Goal: Task Accomplishment & Management: Use online tool/utility

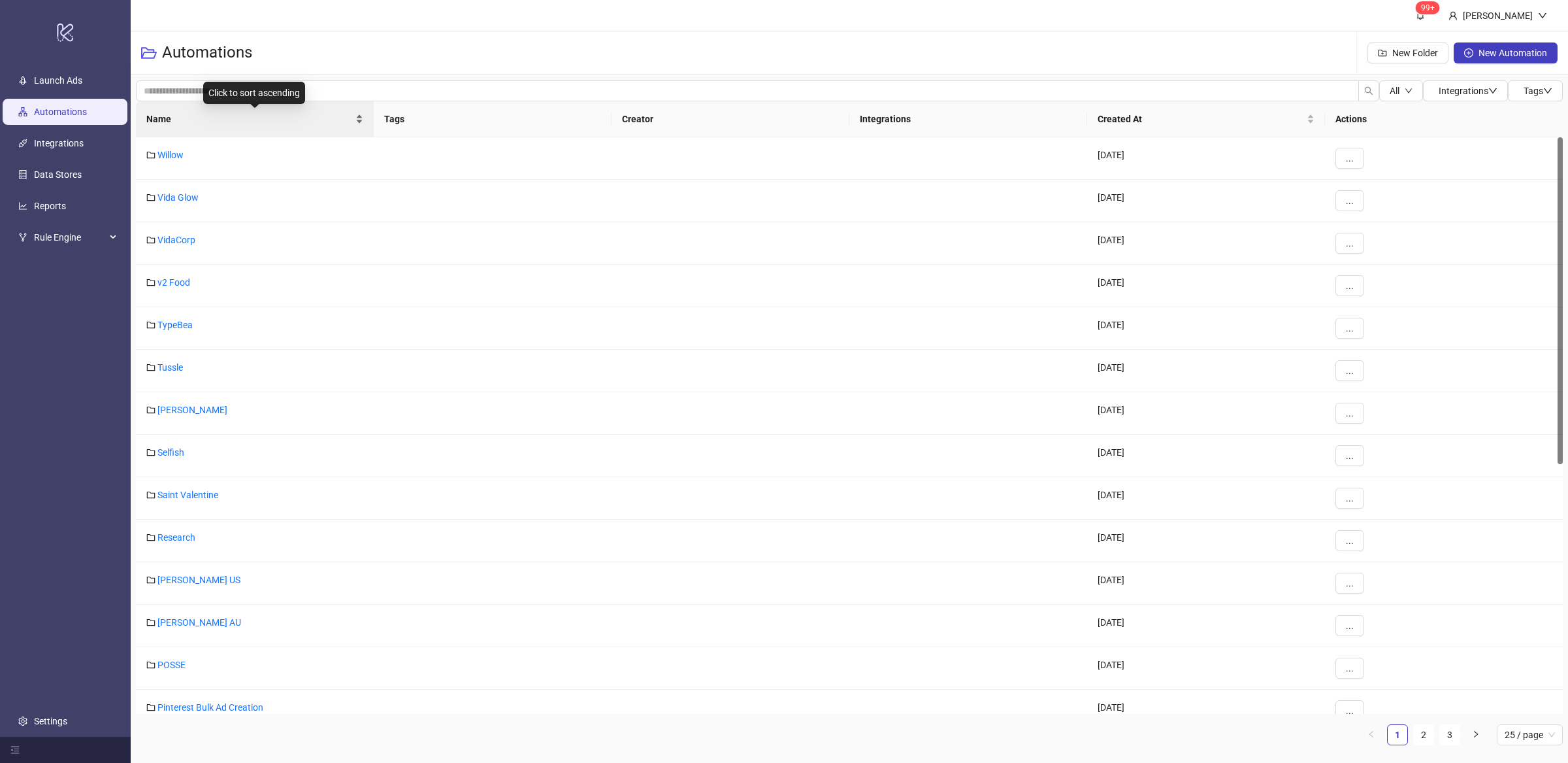
click at [360, 123] on div "Name" at bounding box center [255, 119] width 217 height 14
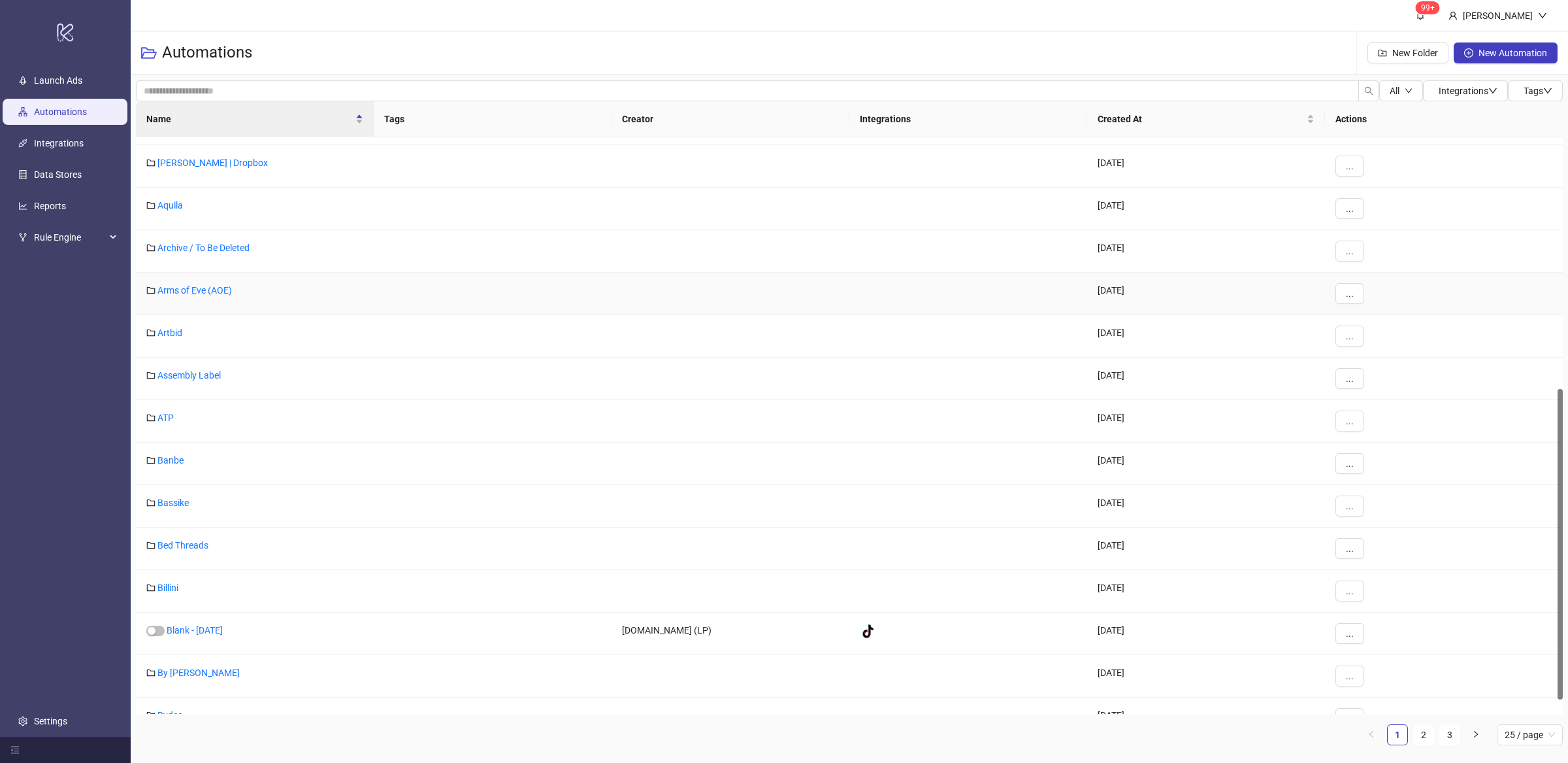
scroll to position [494, 0]
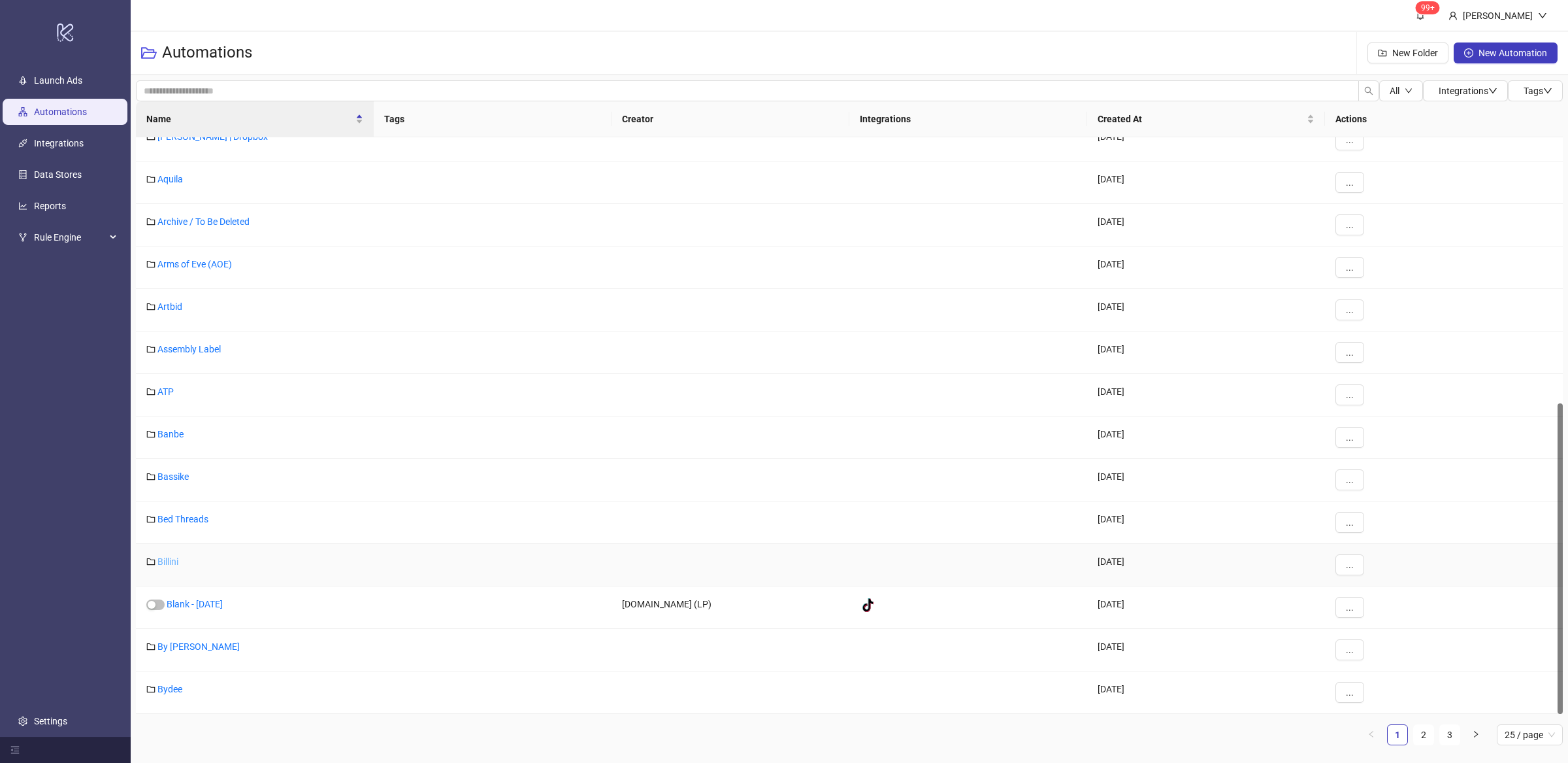
click at [166, 561] on link "Billini" at bounding box center [167, 562] width 21 height 11
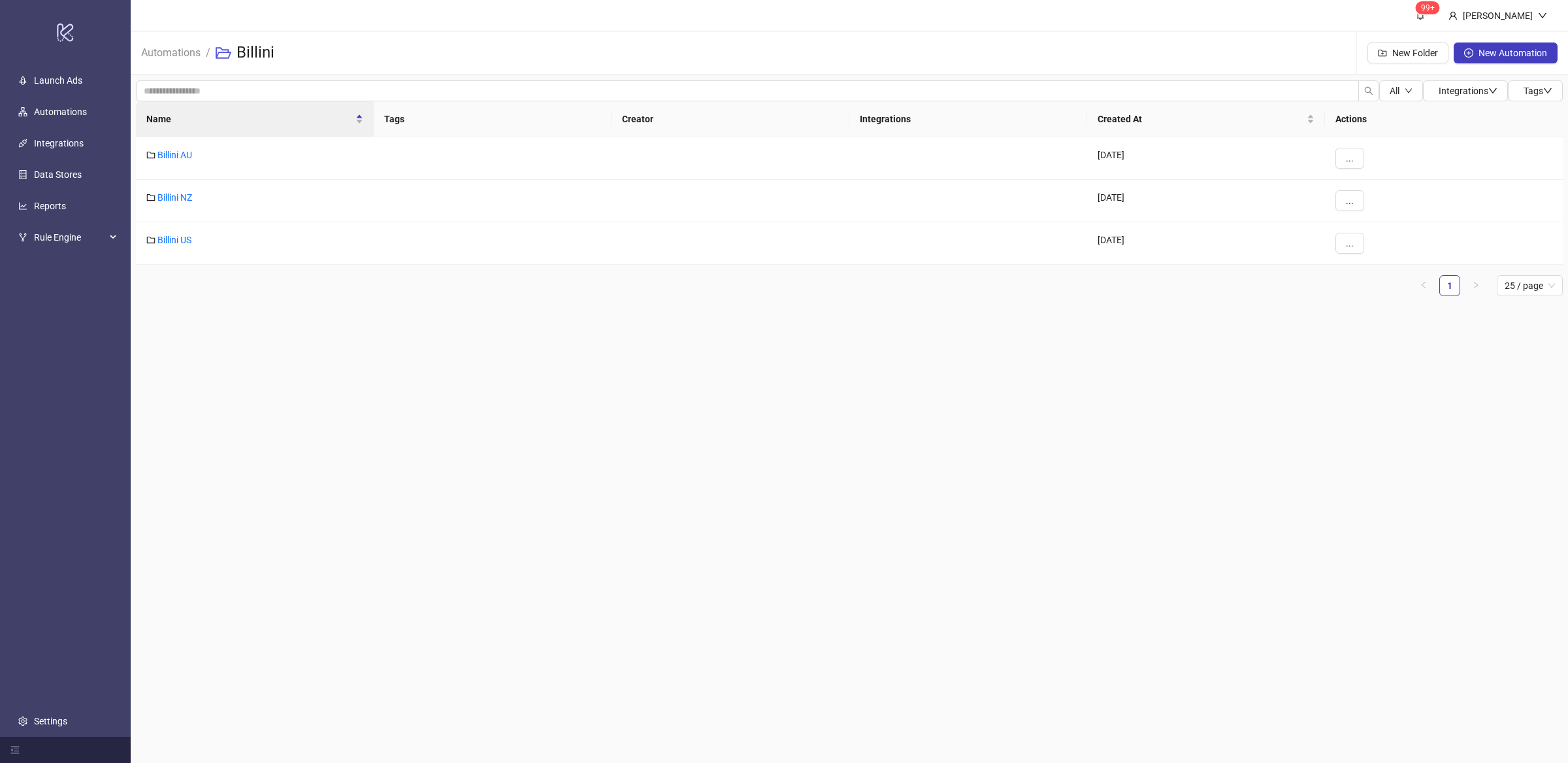
click at [313, 449] on main "99+ [PERSON_NAME] Automations / Billini New Folder New Automation All Integrati…" at bounding box center [849, 381] width 1437 height 763
click at [179, 243] on link "Billini US" at bounding box center [174, 240] width 34 height 11
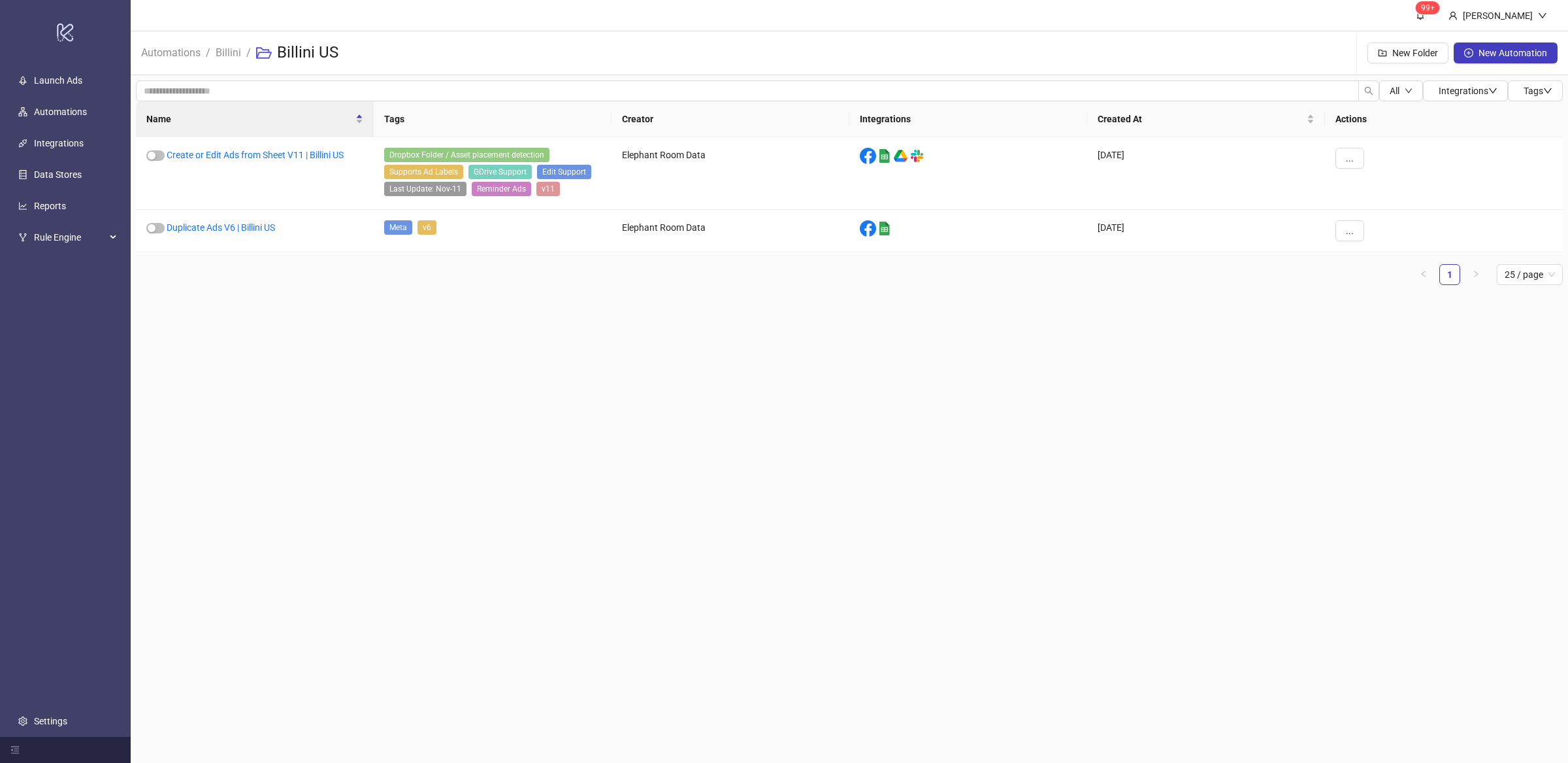
click at [462, 335] on main "99+ [PERSON_NAME] Automations / Billini / Billini US New Folder New Automation …" at bounding box center [849, 381] width 1437 height 763
click at [275, 155] on link "Create or Edit Ads from Sheet V11 | Billini US" at bounding box center [255, 155] width 177 height 11
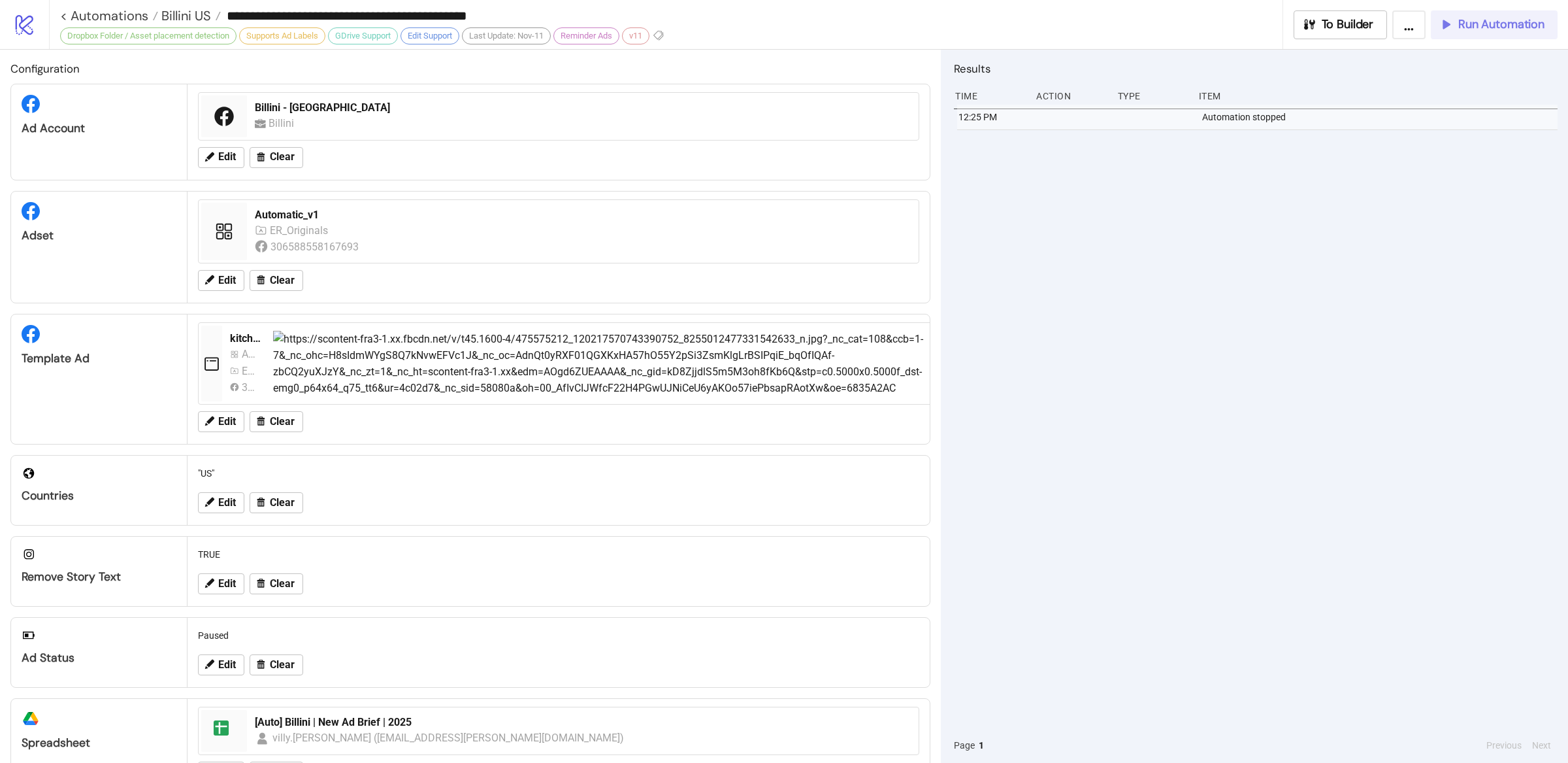
click at [1500, 29] on span "Run Automation" at bounding box center [1501, 24] width 86 height 15
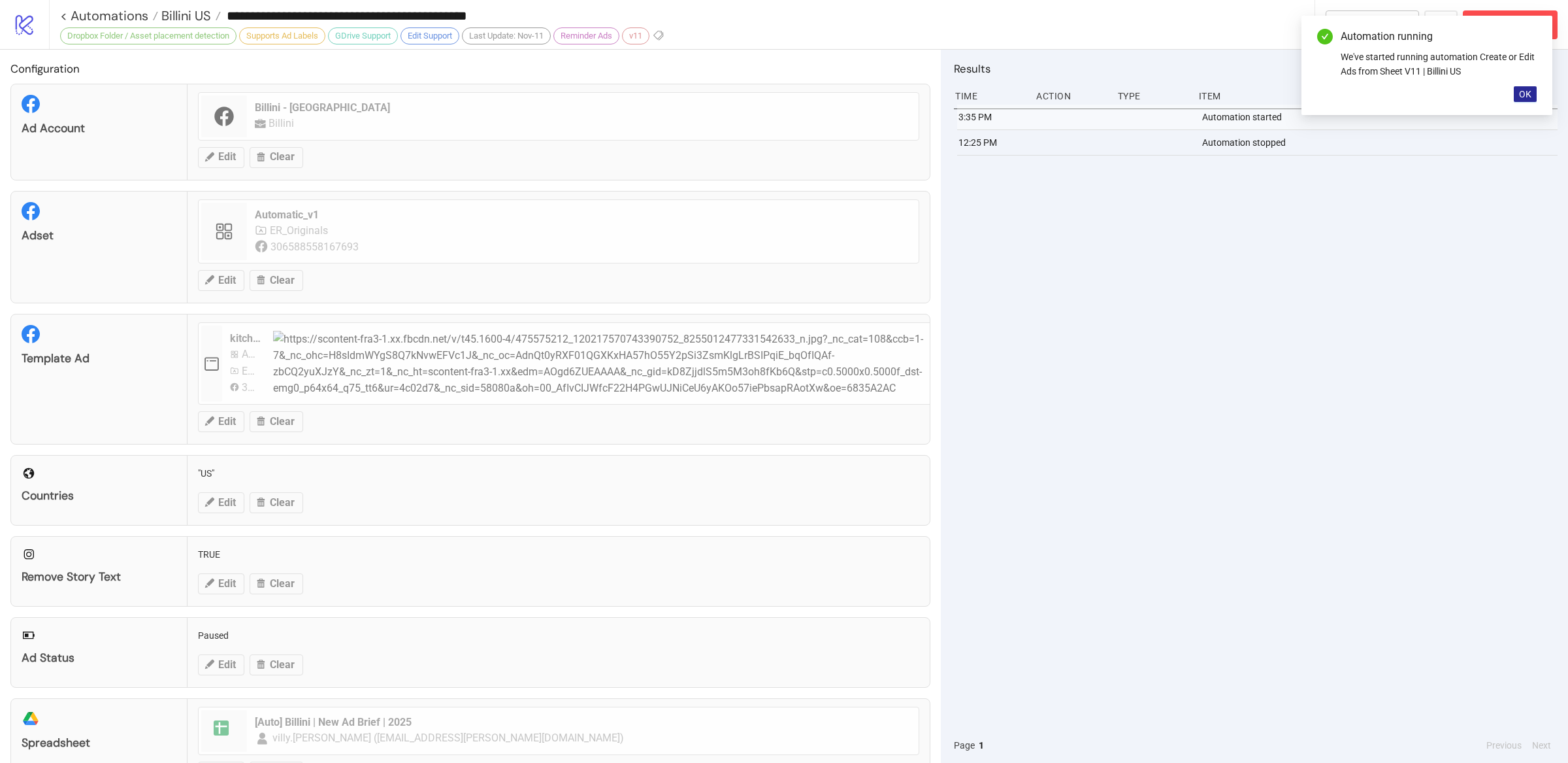
click at [1526, 97] on span "OK" at bounding box center [1525, 94] width 13 height 11
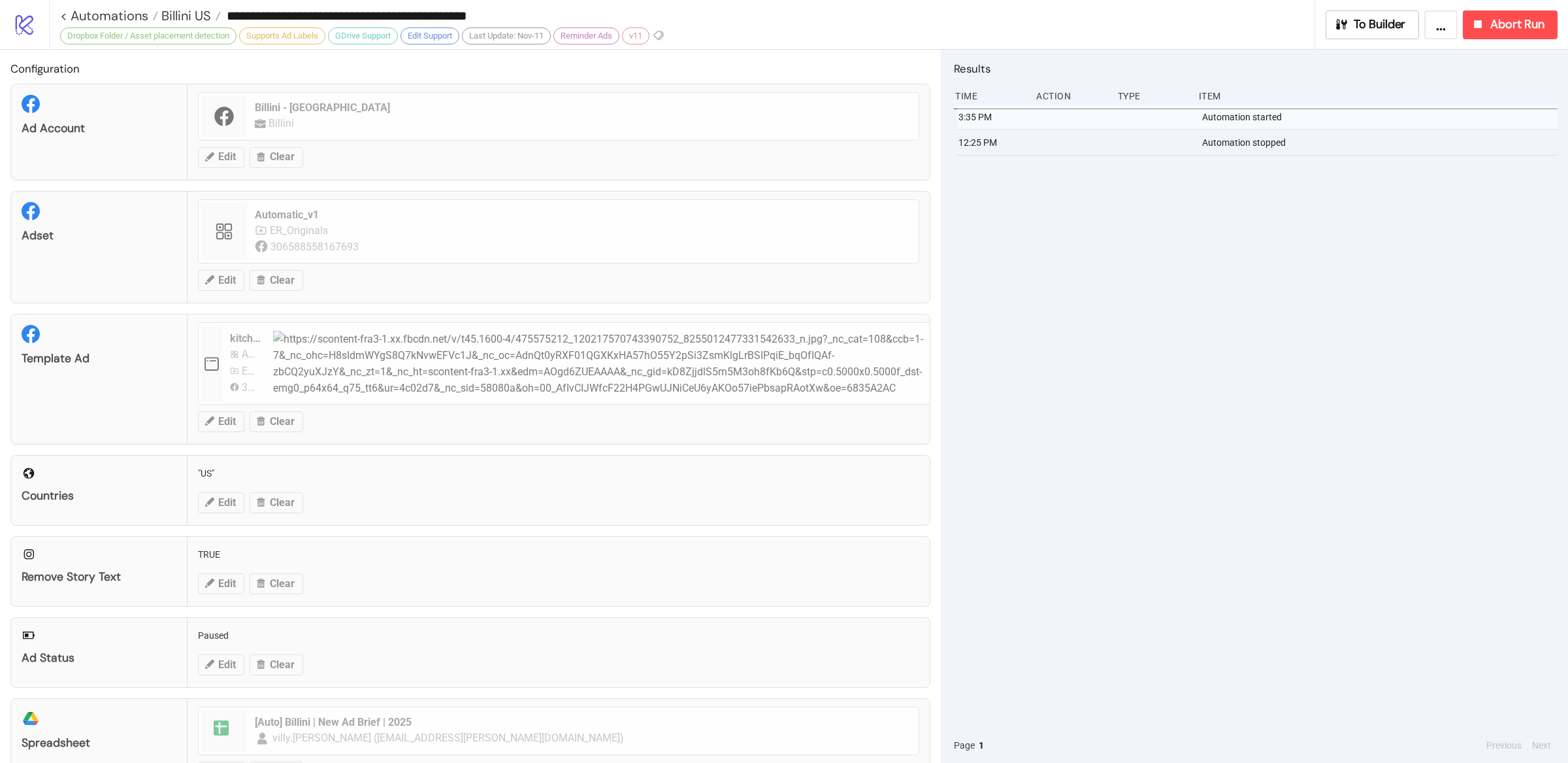
click at [1314, 321] on div "3:35 PM Automation started 12:25 PM Automation stopped" at bounding box center [1256, 416] width 604 height 623
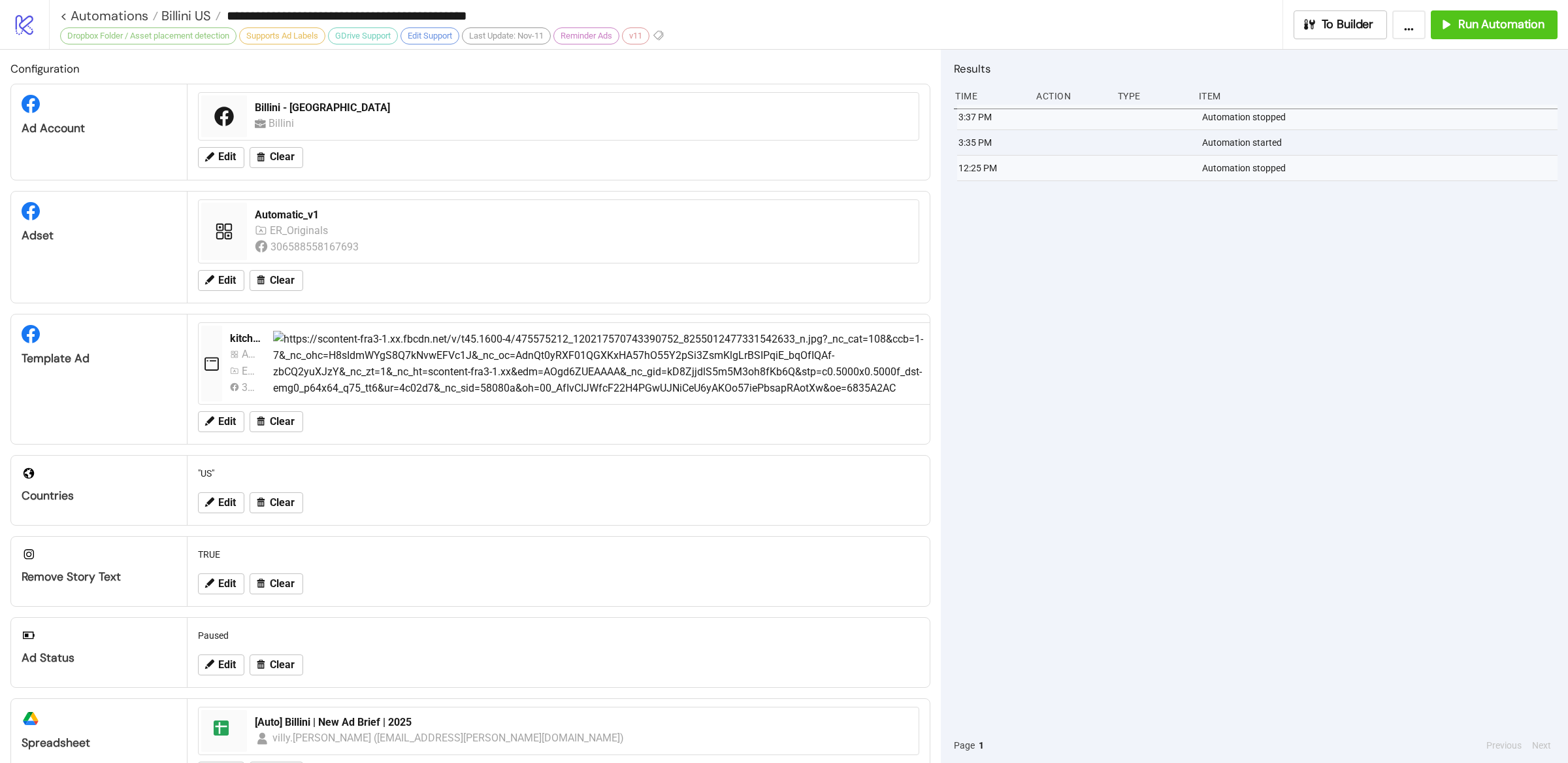
click at [1165, 403] on div "3:37 PM Automation stopped 3:35 PM Automation started 12:25 PM Automation stopp…" at bounding box center [1256, 416] width 604 height 623
click at [190, 14] on span "Billini US" at bounding box center [184, 15] width 53 height 17
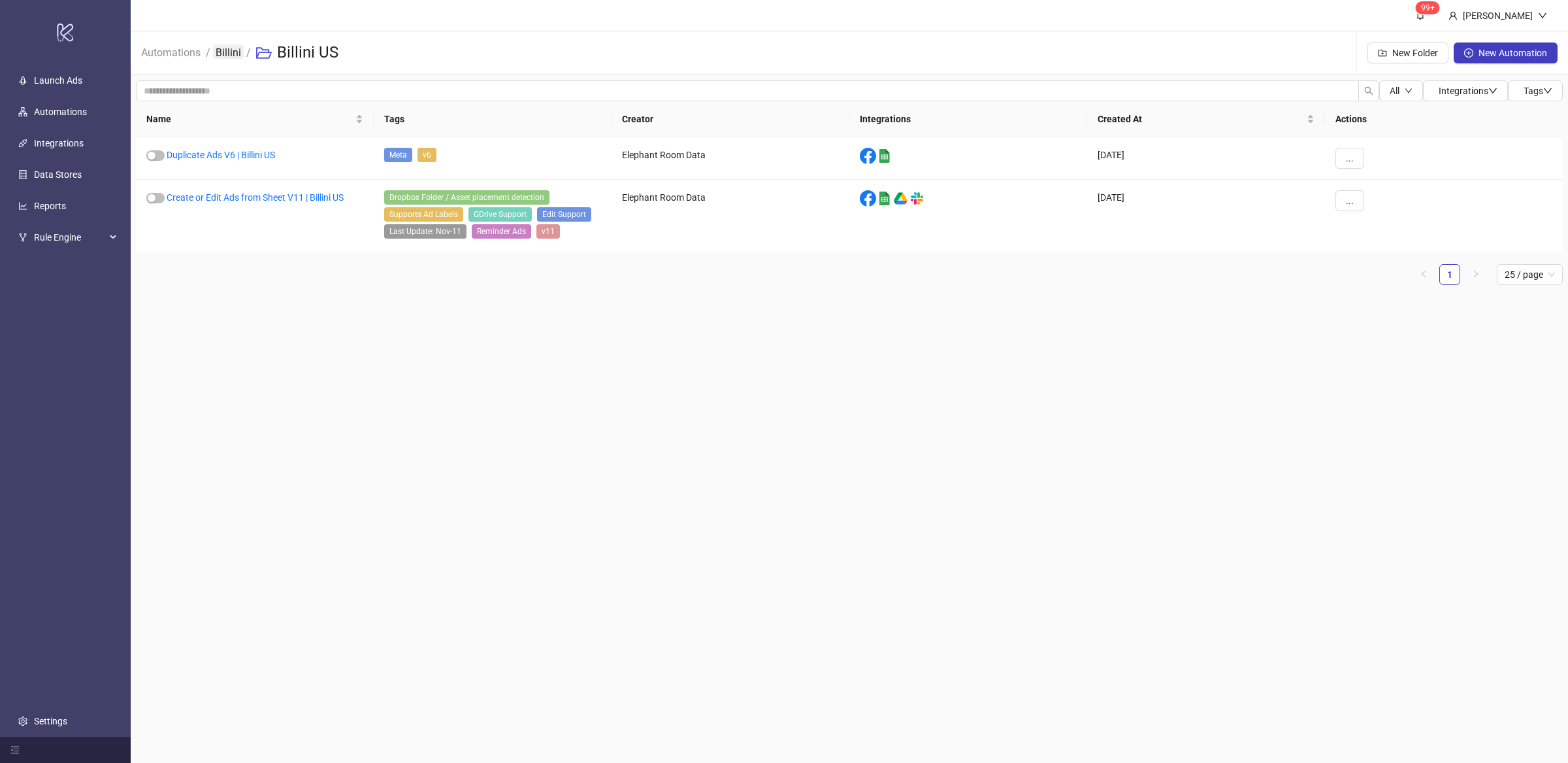
click at [218, 55] on link "Billini" at bounding box center [228, 51] width 31 height 14
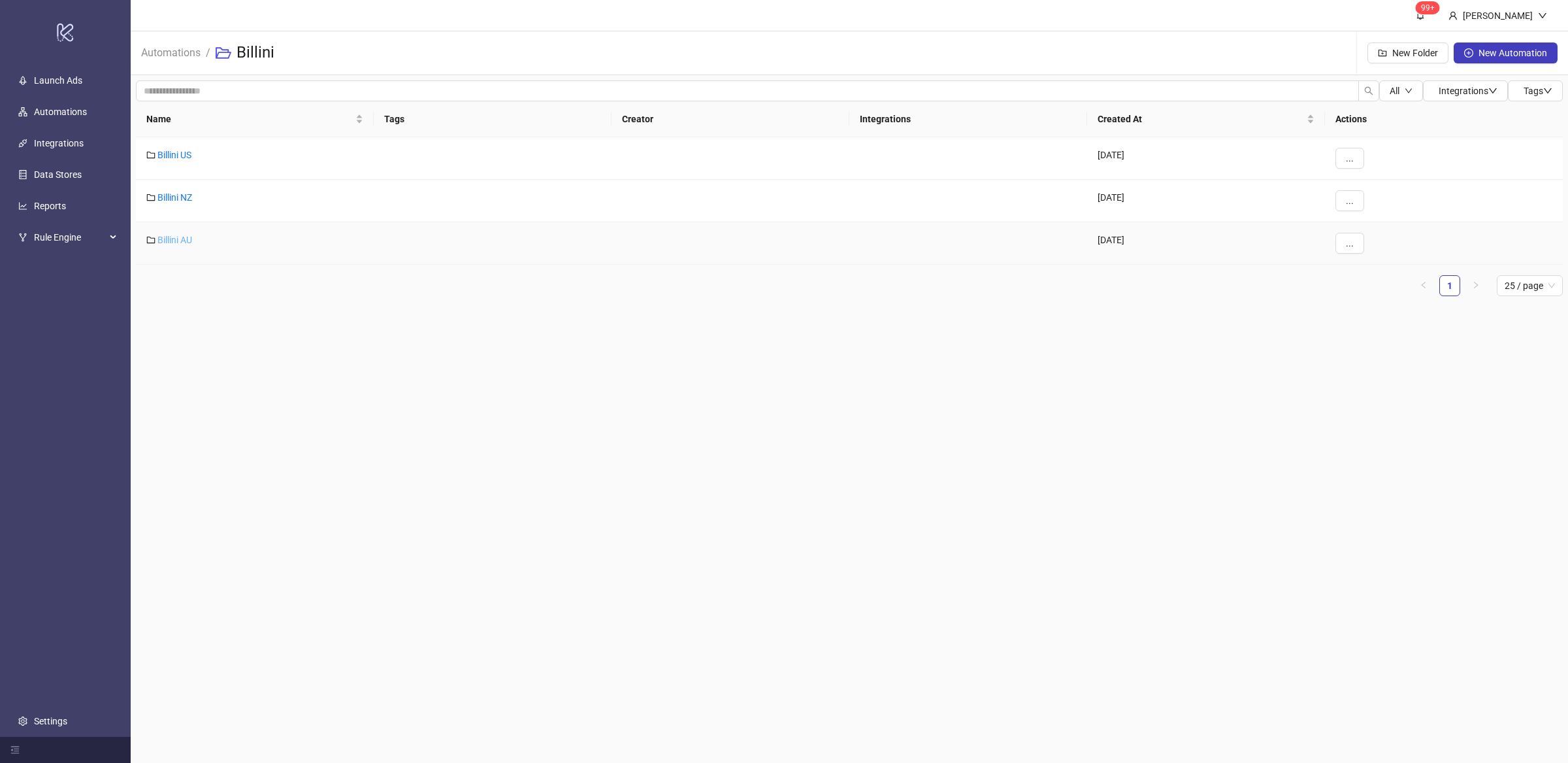
click at [182, 236] on link "Billini AU" at bounding box center [175, 240] width 35 height 11
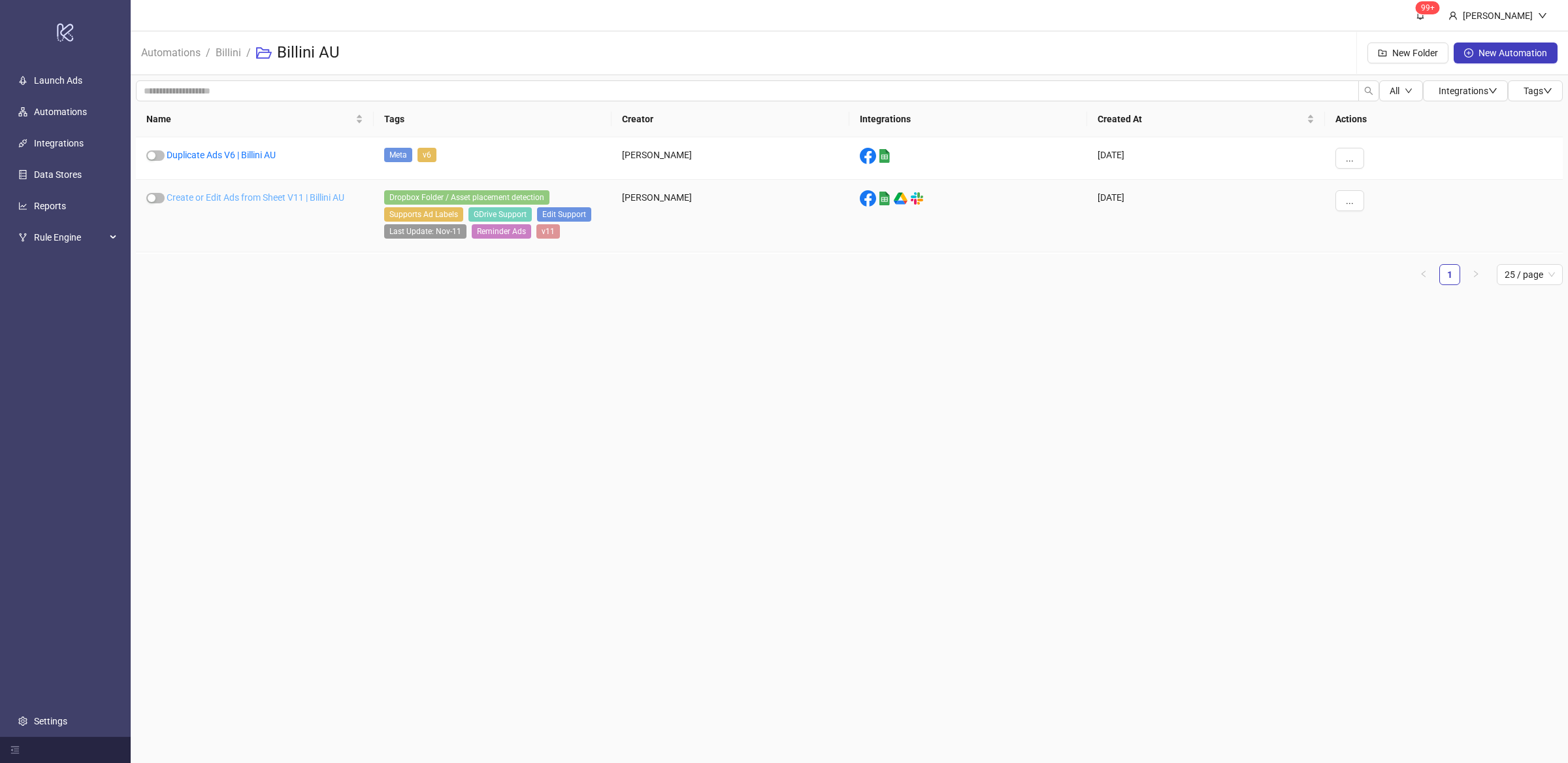
click at [281, 198] on link "Create or Edit Ads from Sheet V11 | Billini AU" at bounding box center [255, 198] width 177 height 11
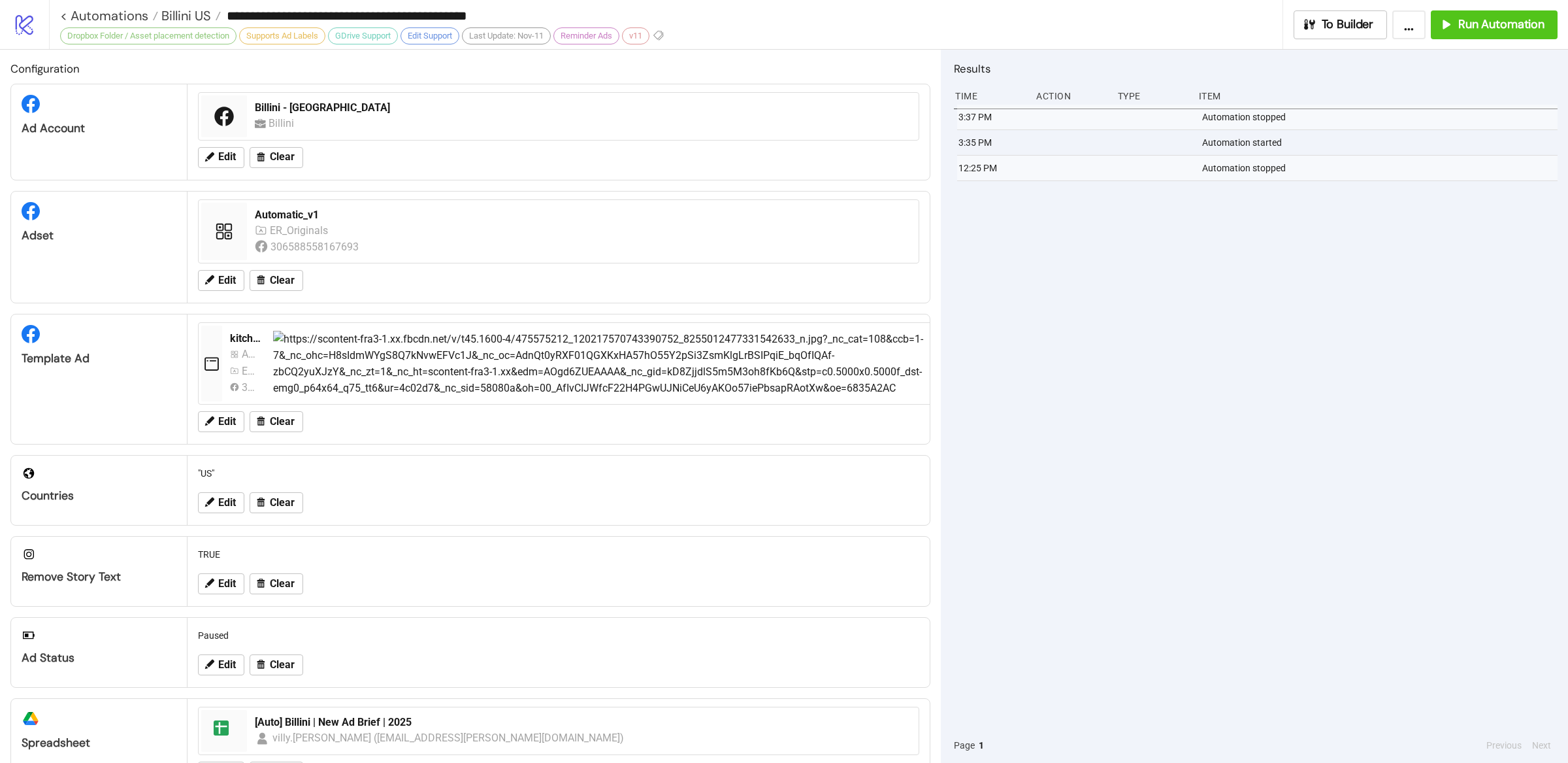
type input "**********"
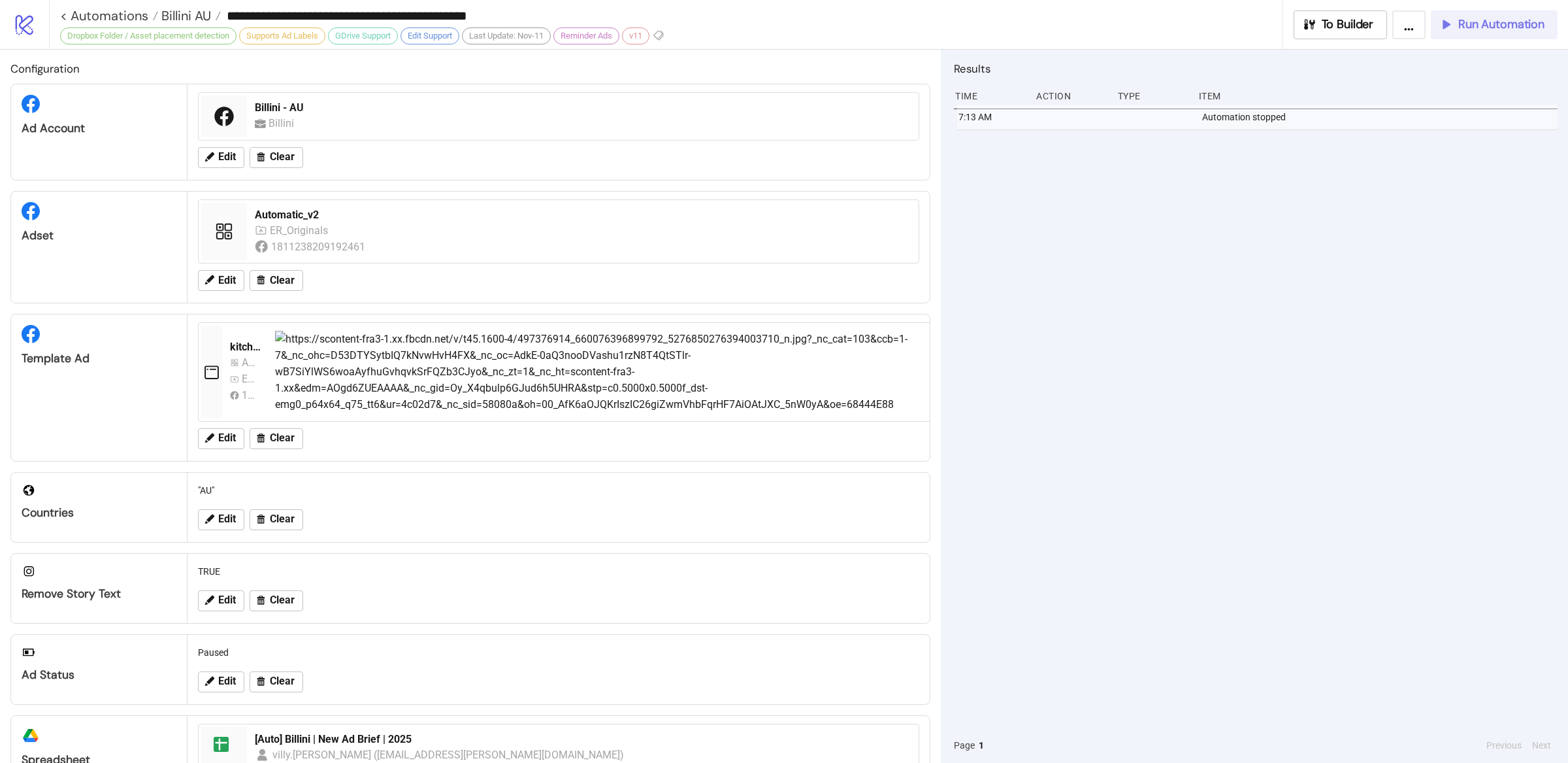
click at [1472, 25] on span "Run Automation" at bounding box center [1501, 24] width 86 height 15
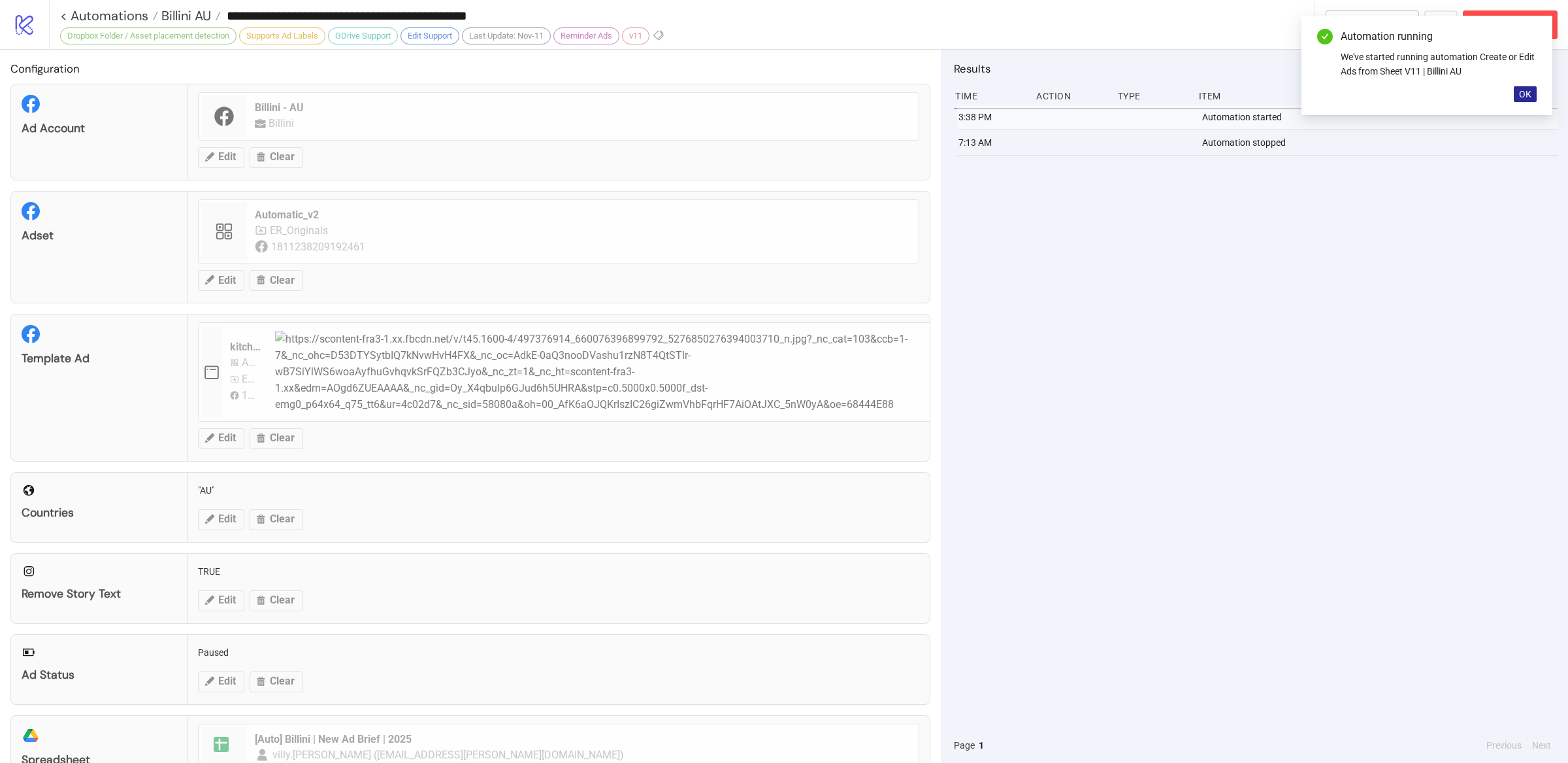
click at [1534, 92] on button "OK" at bounding box center [1525, 94] width 23 height 15
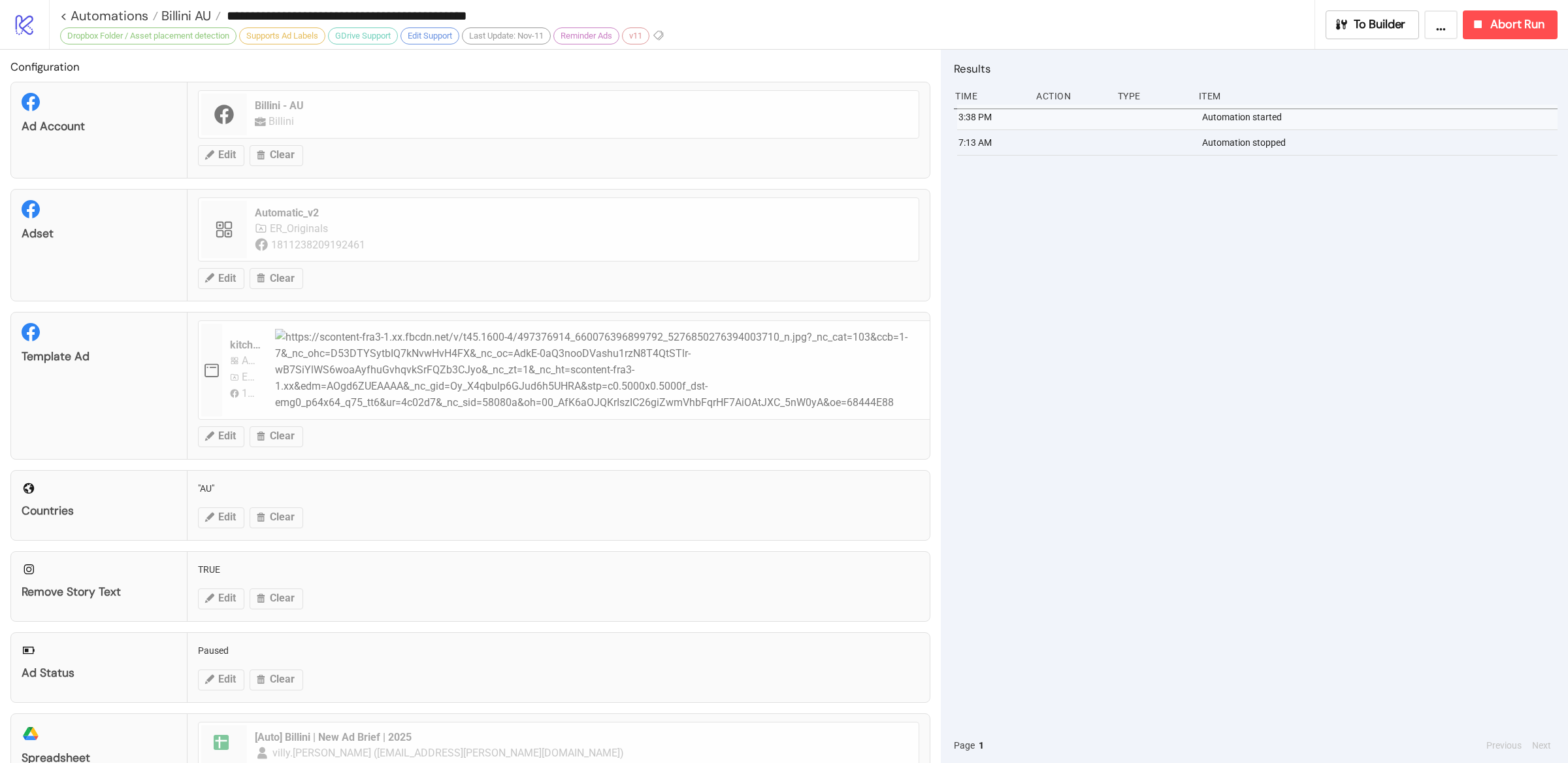
scroll to position [3, 0]
click at [1489, 26] on div "Abort Run" at bounding box center [1508, 24] width 74 height 15
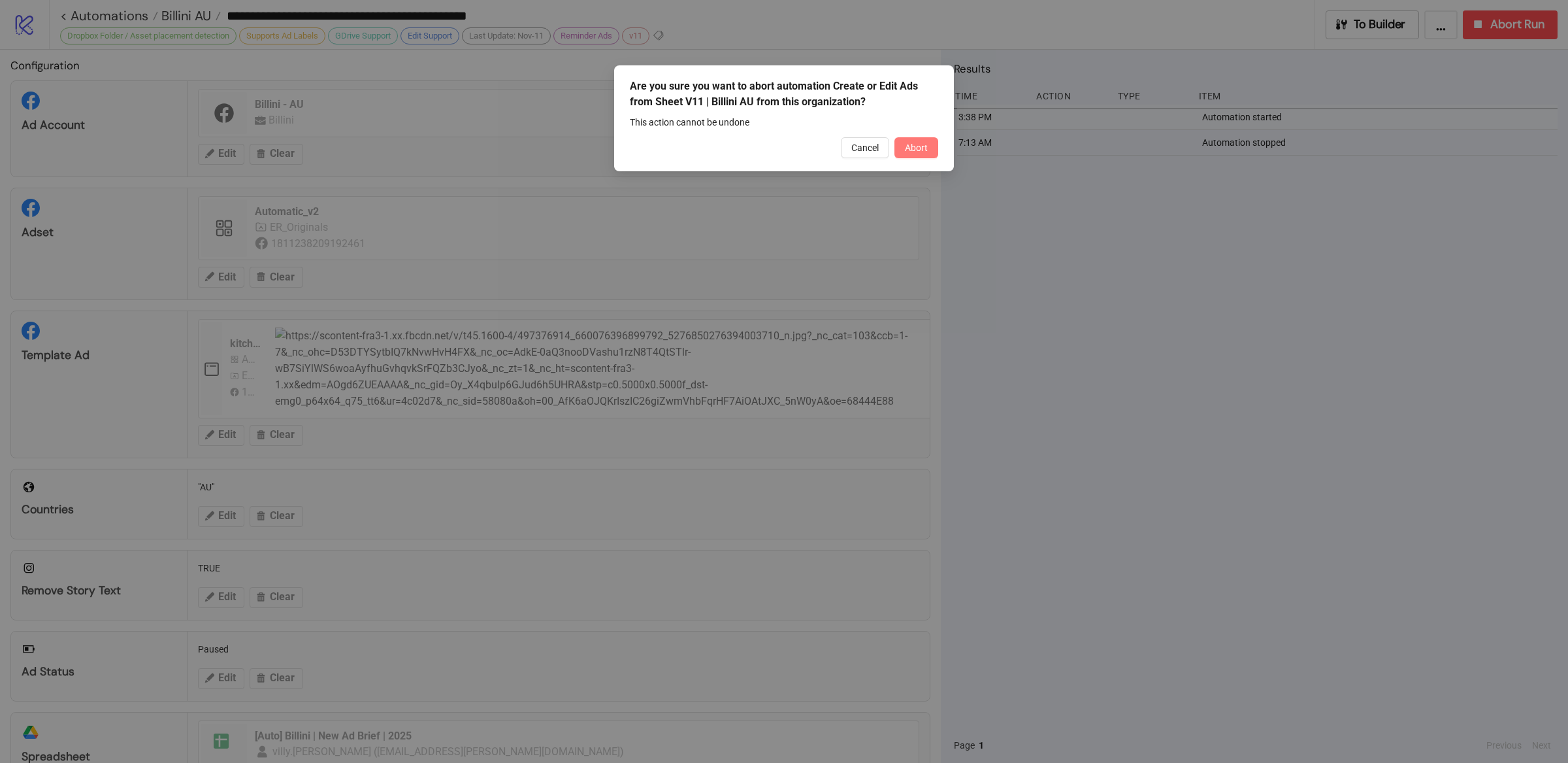
click at [916, 146] on span "Abort" at bounding box center [917, 148] width 23 height 11
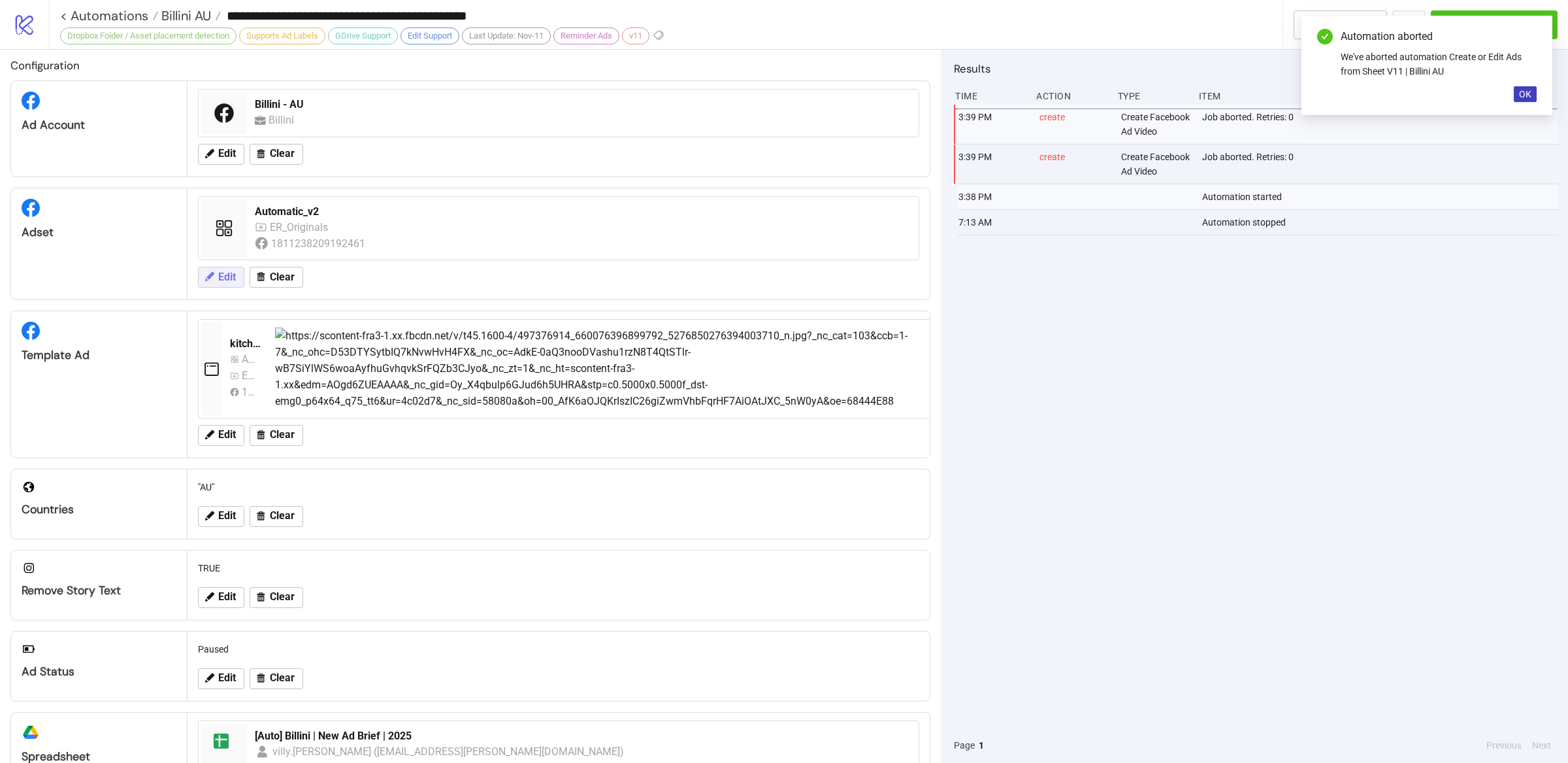
click at [227, 283] on span "Edit" at bounding box center [227, 277] width 17 height 12
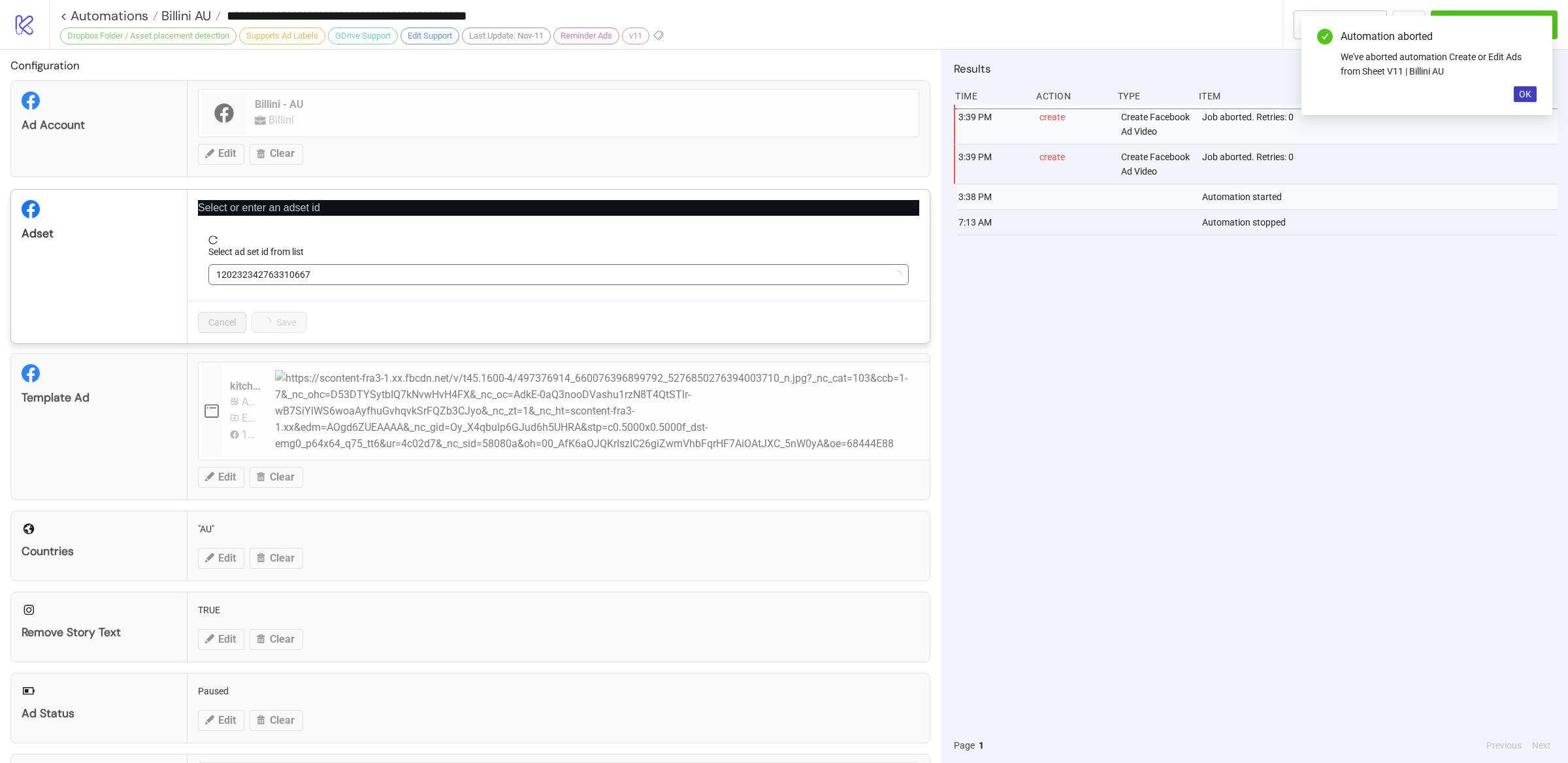
click at [341, 273] on span "120232342763310667" at bounding box center [558, 274] width 685 height 19
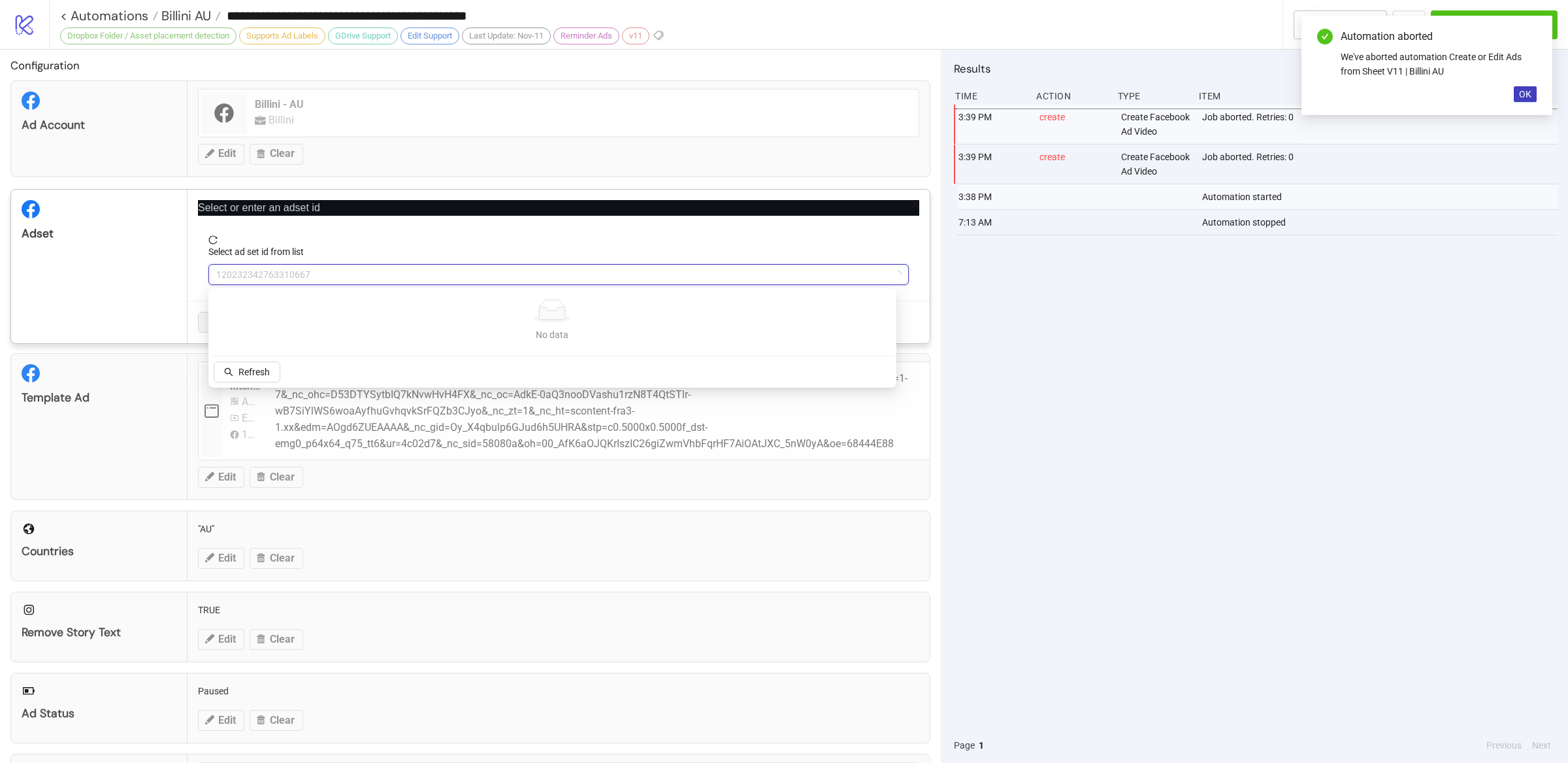
click at [365, 276] on span "120232342763310667" at bounding box center [558, 274] width 685 height 19
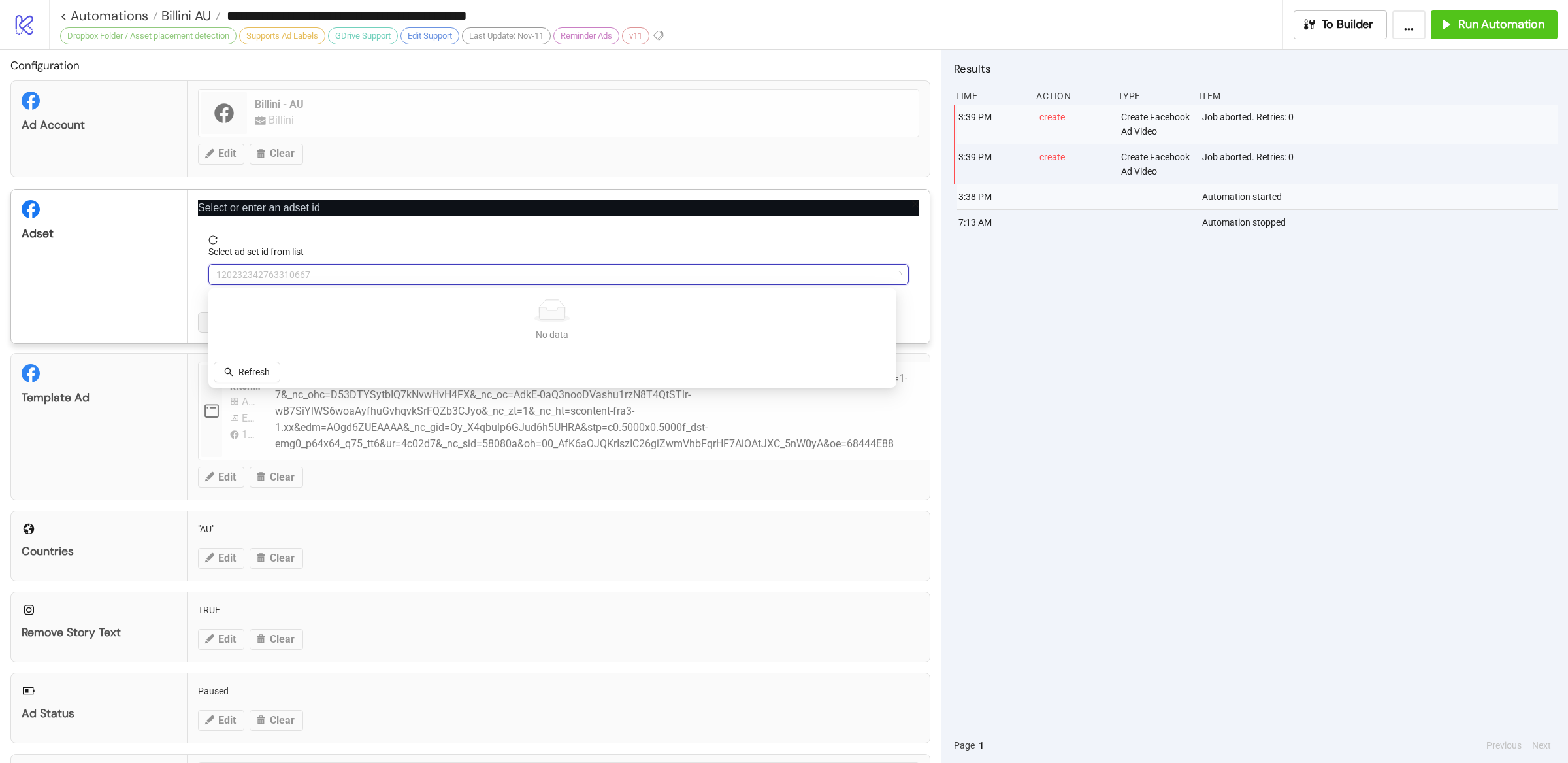
click at [380, 277] on span "120232342763310667" at bounding box center [558, 274] width 685 height 19
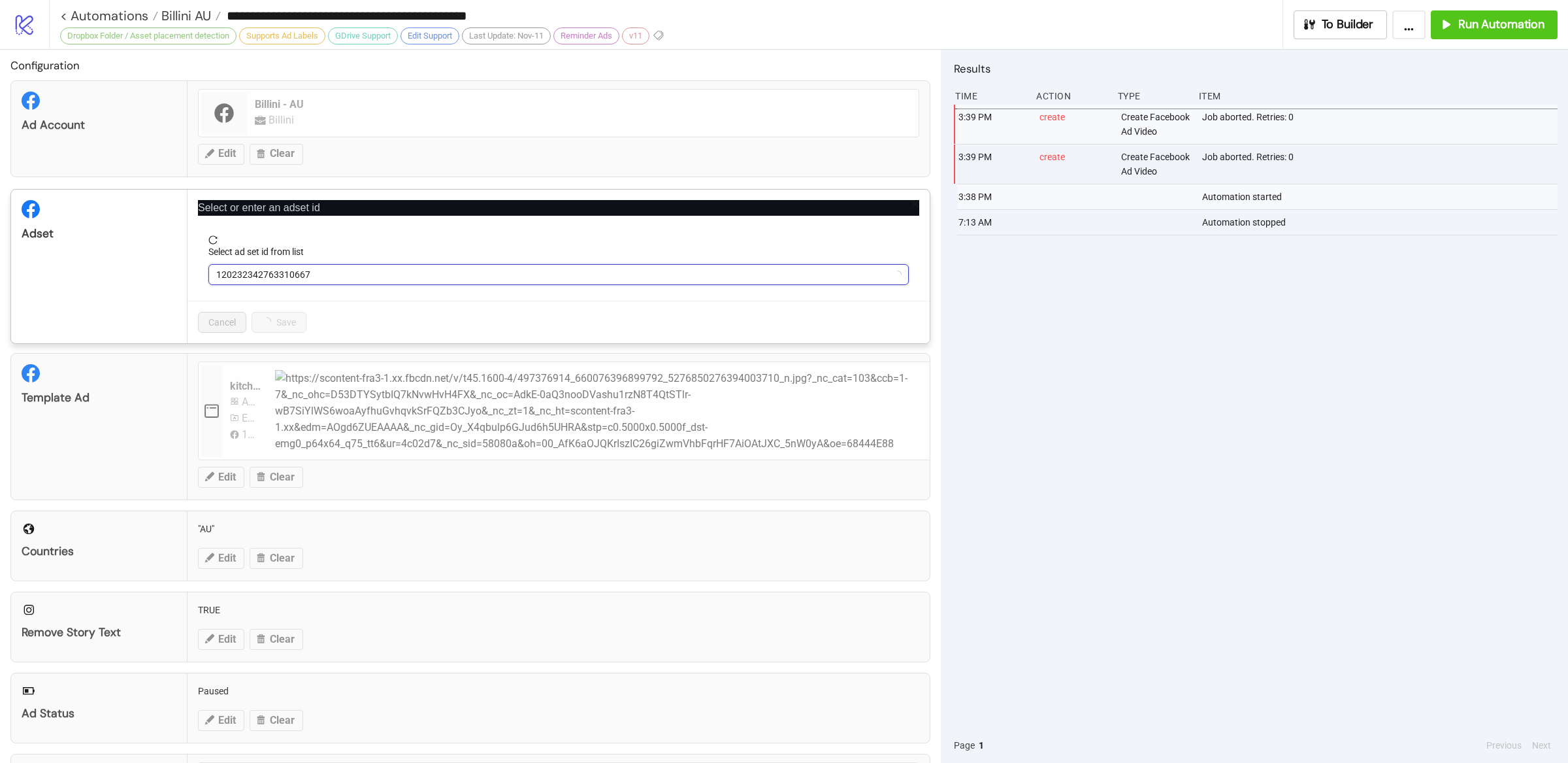
click at [284, 274] on span "120232342763310667" at bounding box center [558, 274] width 685 height 19
click at [284, 274] on span "Automatic_v2" at bounding box center [558, 274] width 685 height 19
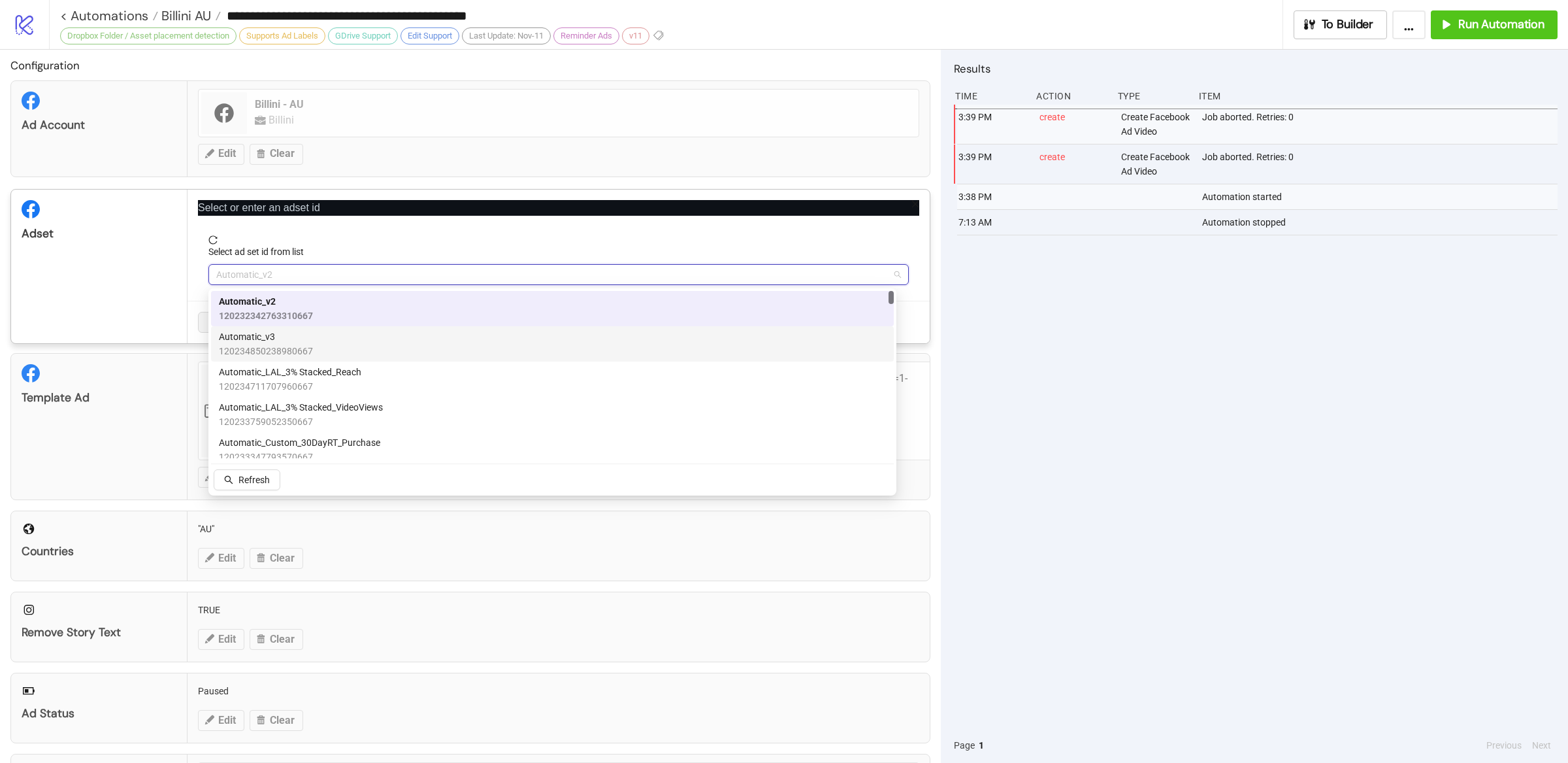
click at [283, 337] on span "Automatic_v3" at bounding box center [266, 336] width 94 height 14
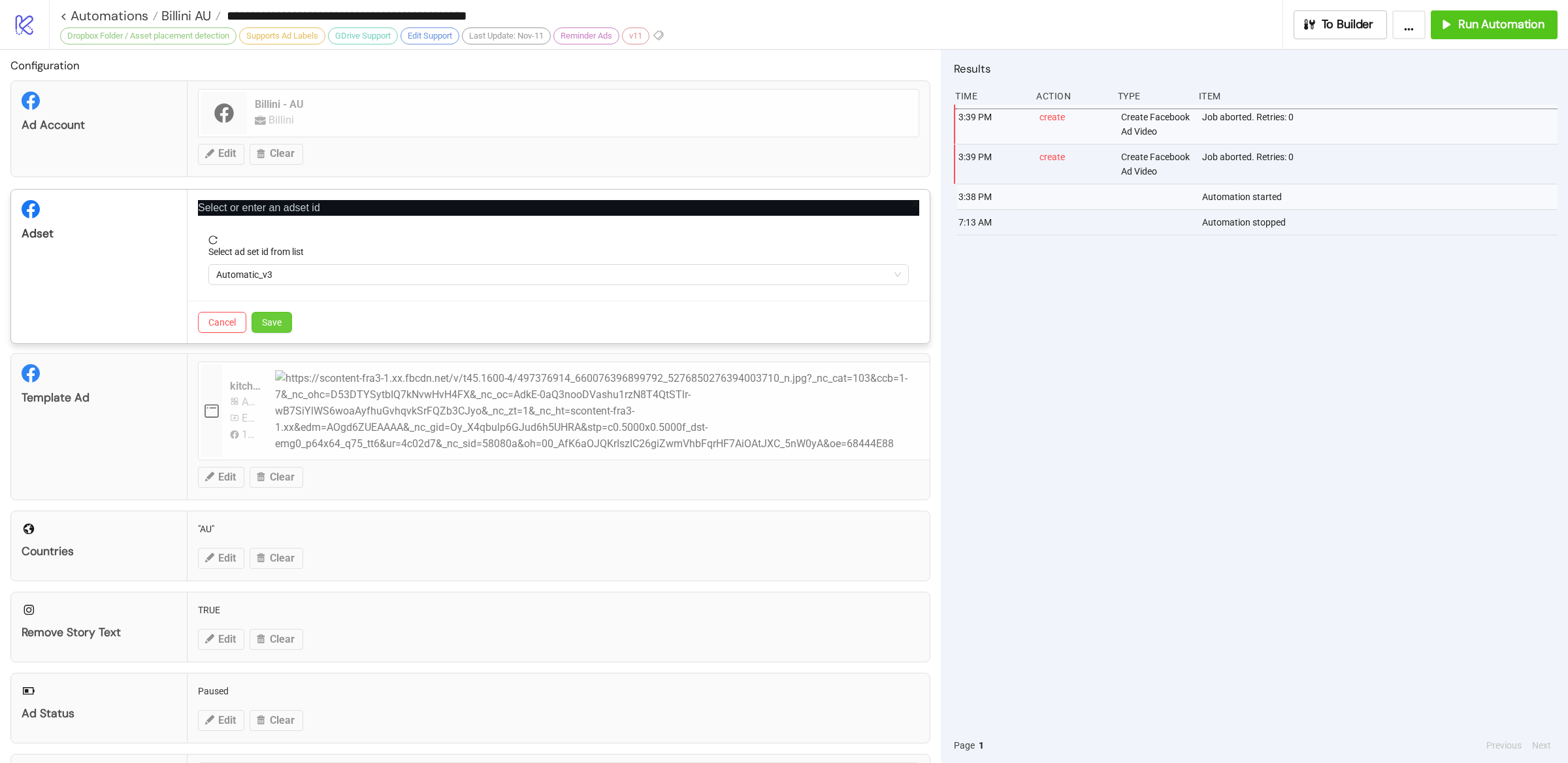
click at [279, 325] on span "Save" at bounding box center [271, 322] width 19 height 11
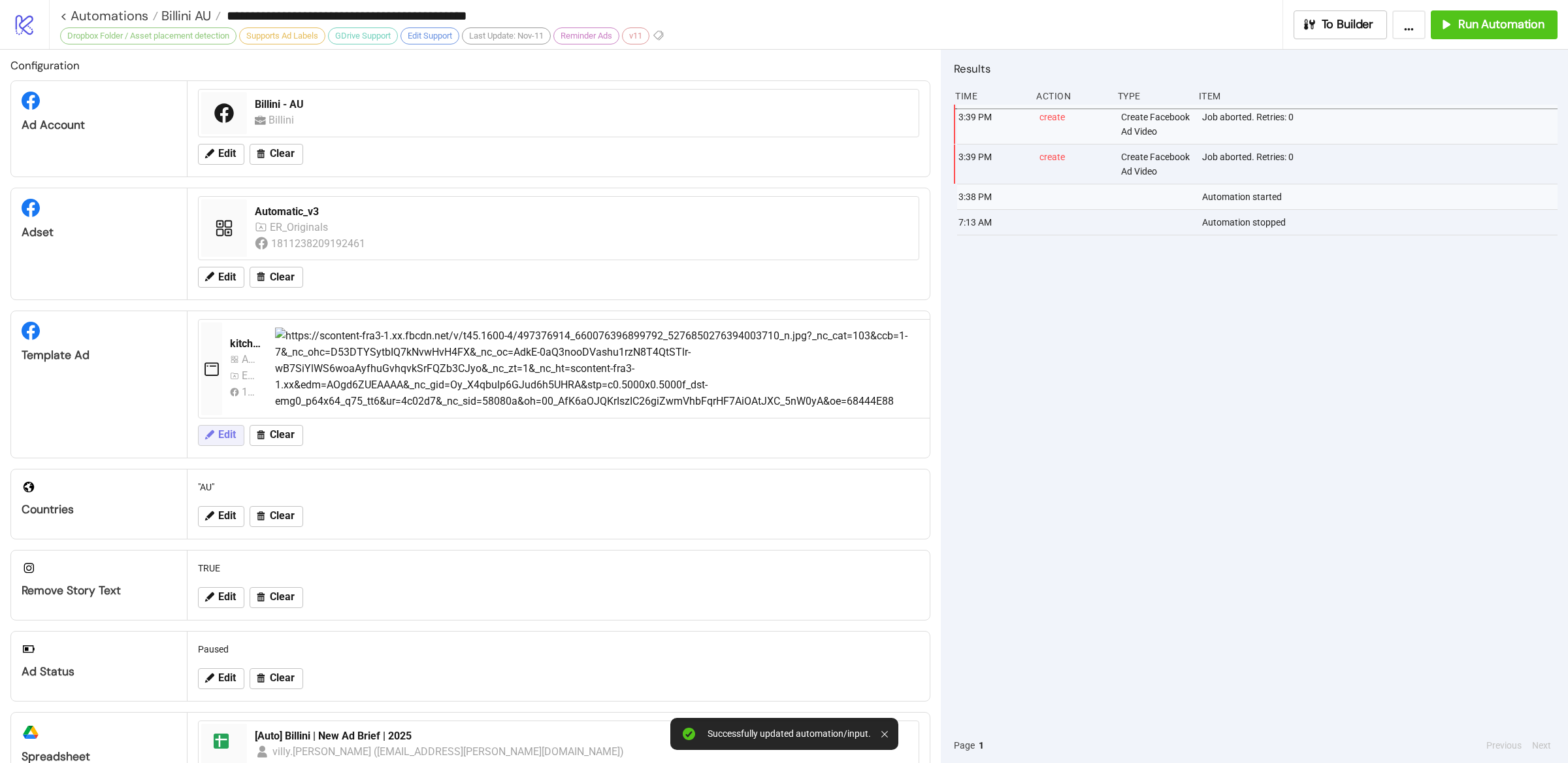
click at [240, 432] on button "Edit" at bounding box center [221, 435] width 46 height 21
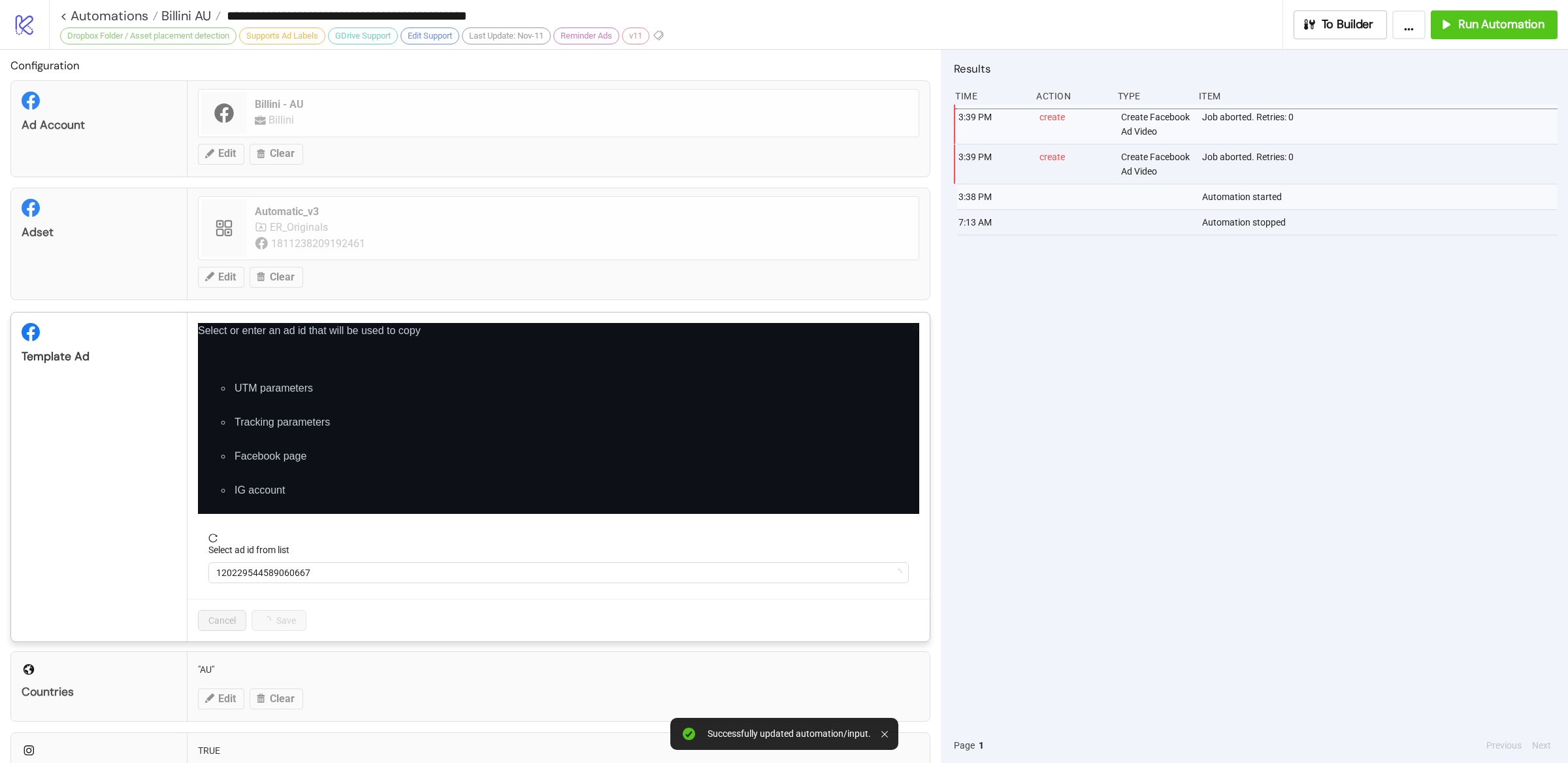
click at [1028, 458] on div "**********" at bounding box center [784, 381] width 1568 height 763
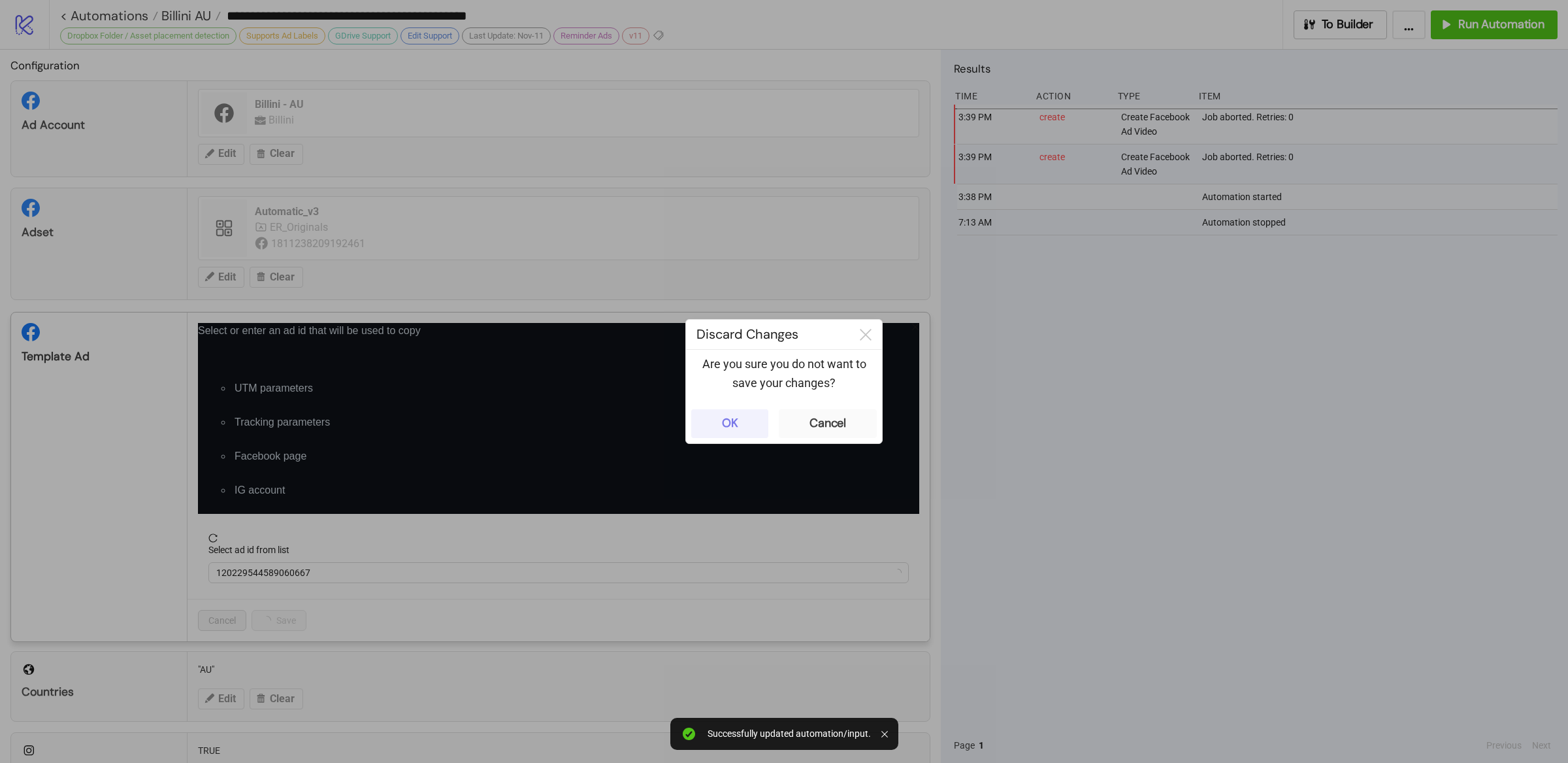
click at [735, 427] on div "OK" at bounding box center [730, 423] width 16 height 15
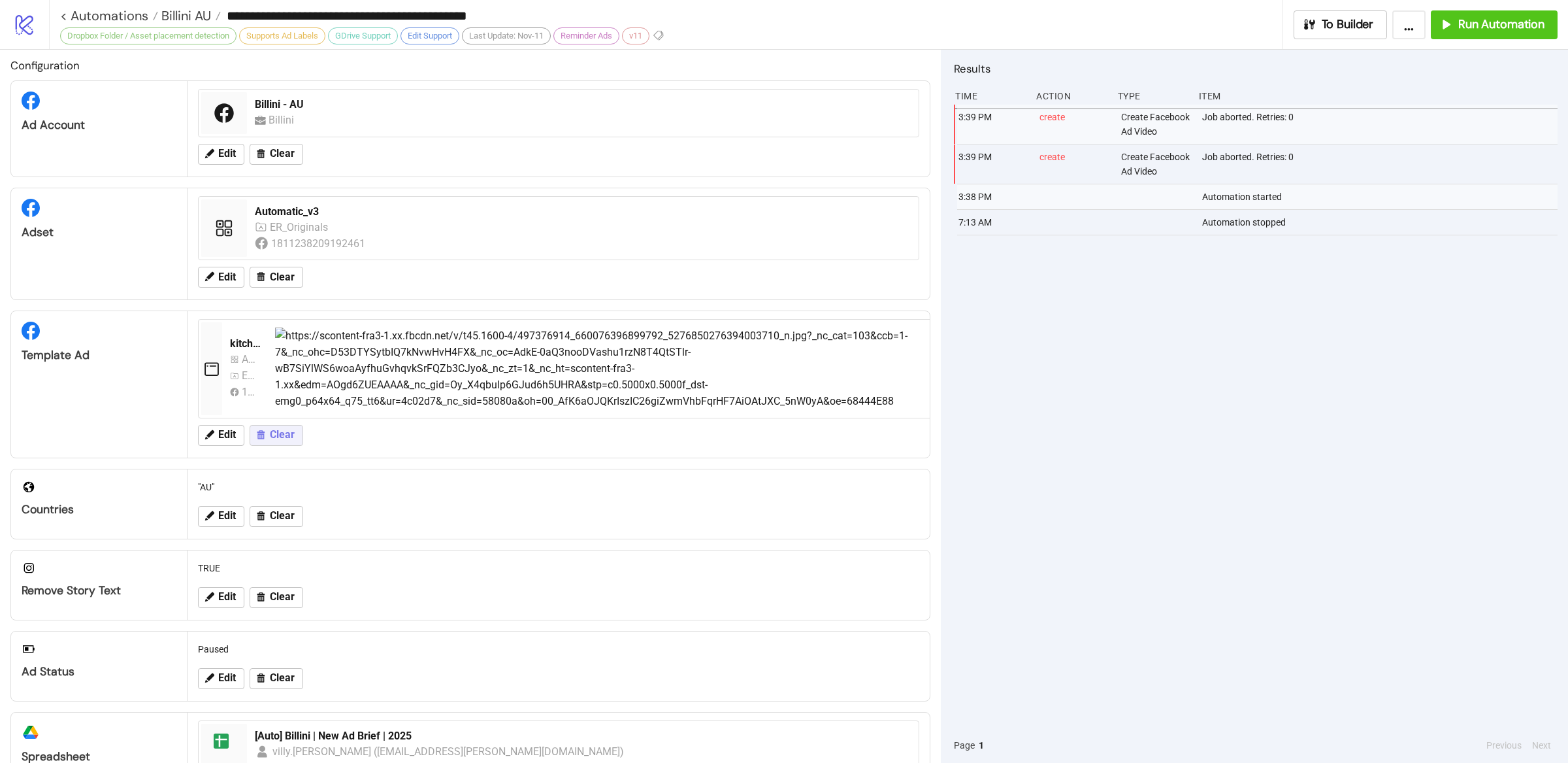
click at [275, 433] on span "Clear" at bounding box center [282, 435] width 25 height 12
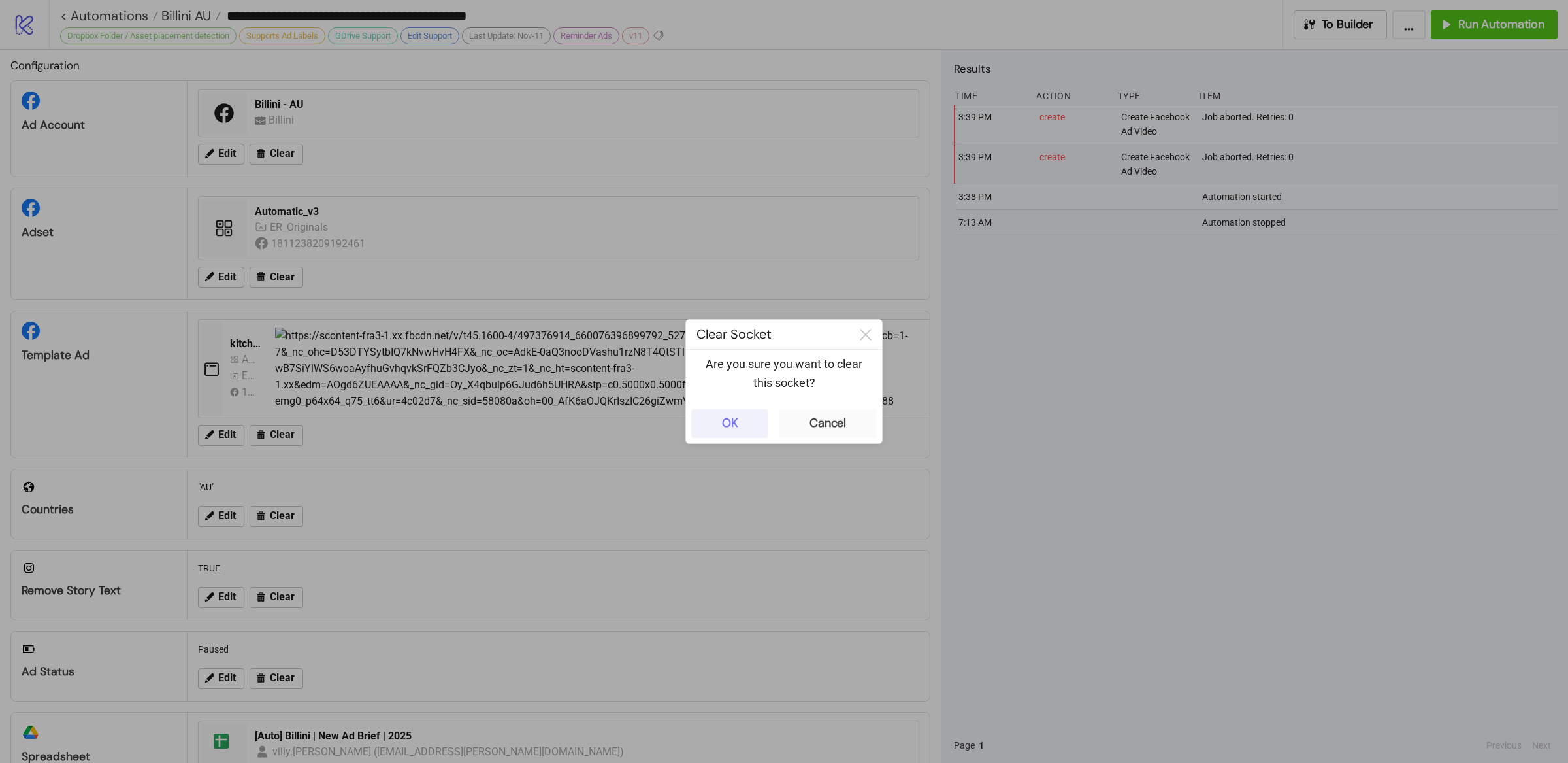
click at [748, 421] on button "OK" at bounding box center [730, 423] width 77 height 29
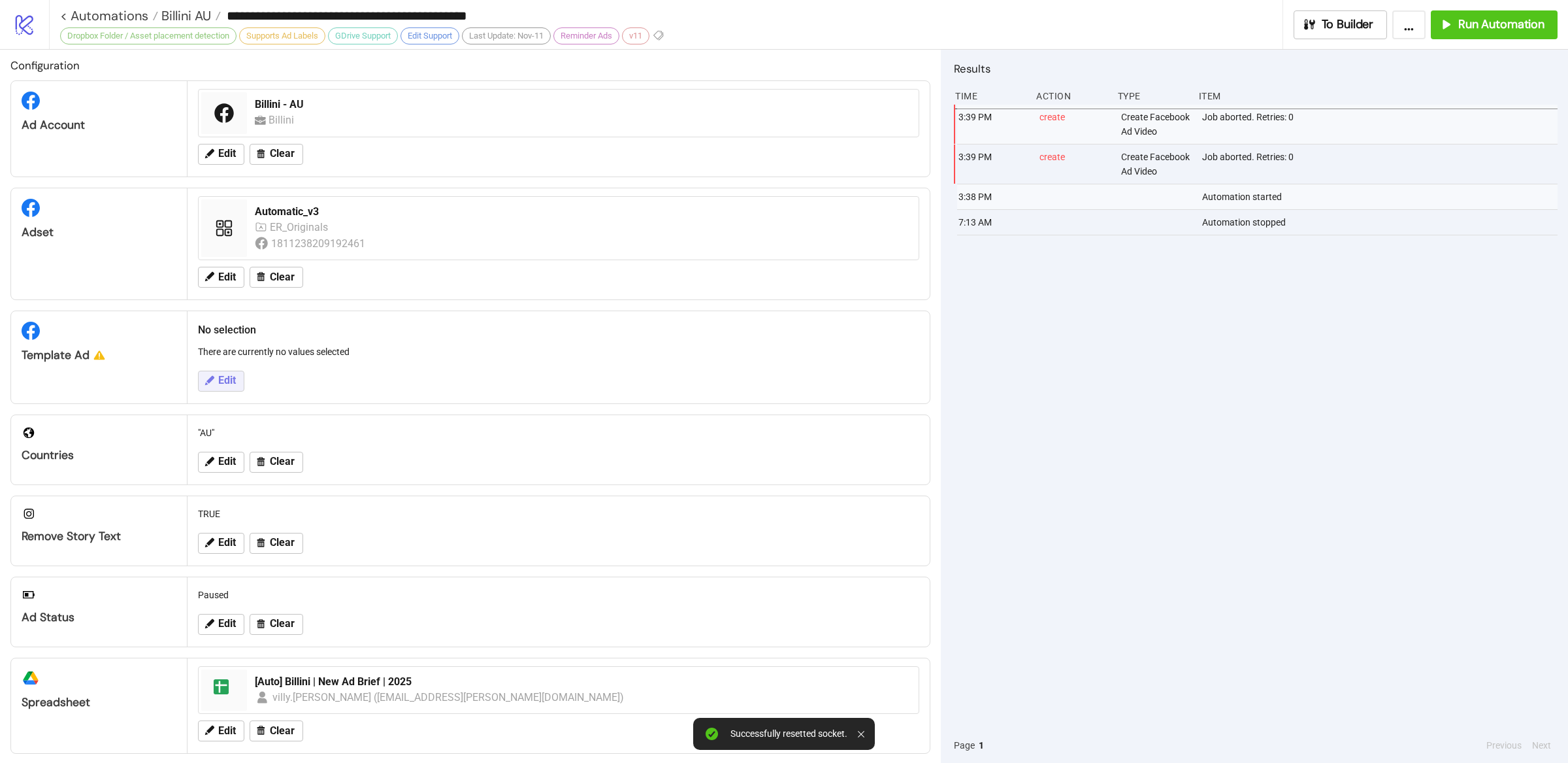
click at [230, 383] on span "Edit" at bounding box center [227, 380] width 17 height 12
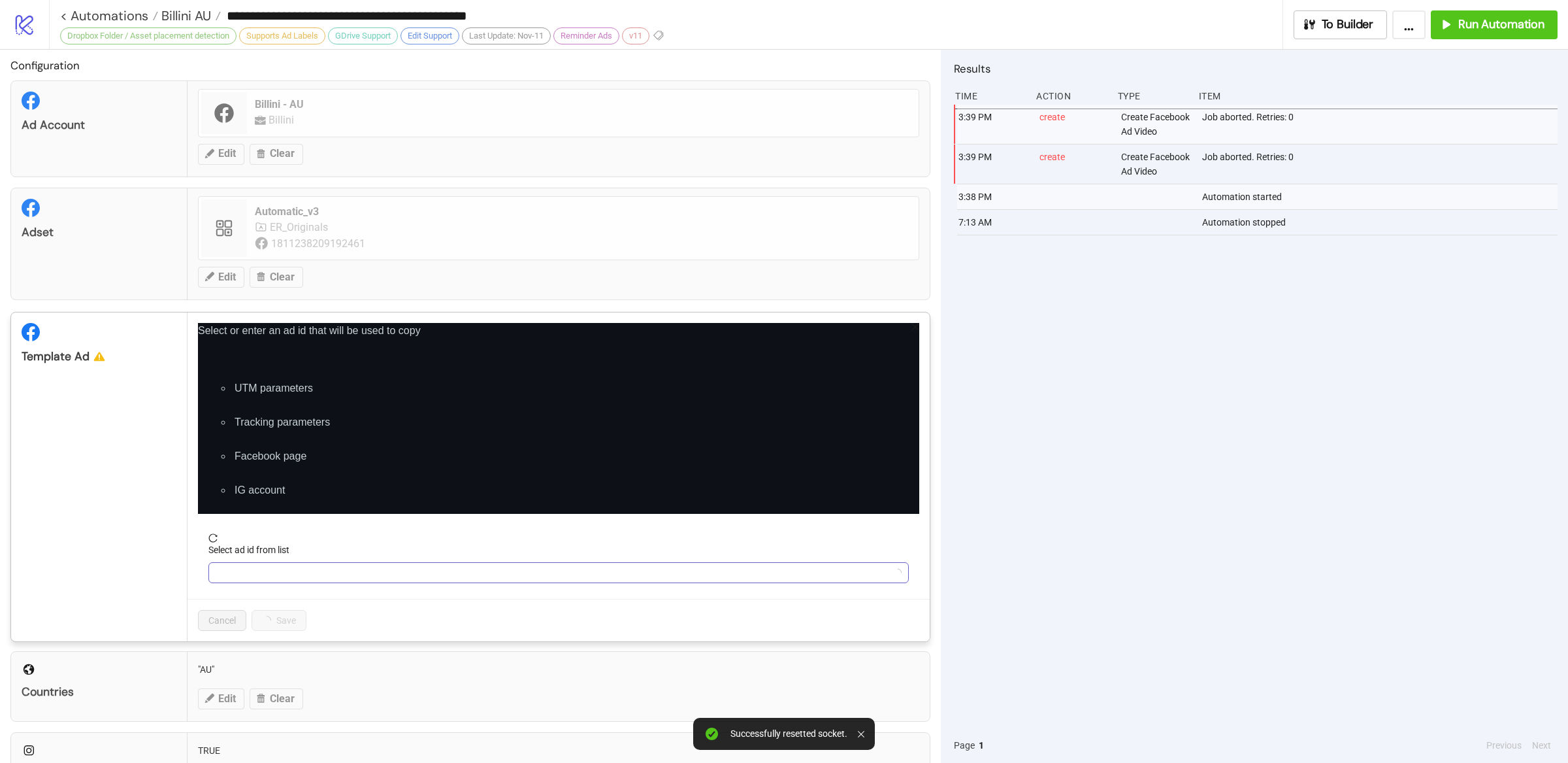
click at [314, 573] on input "Select ad id from list" at bounding box center [552, 572] width 673 height 19
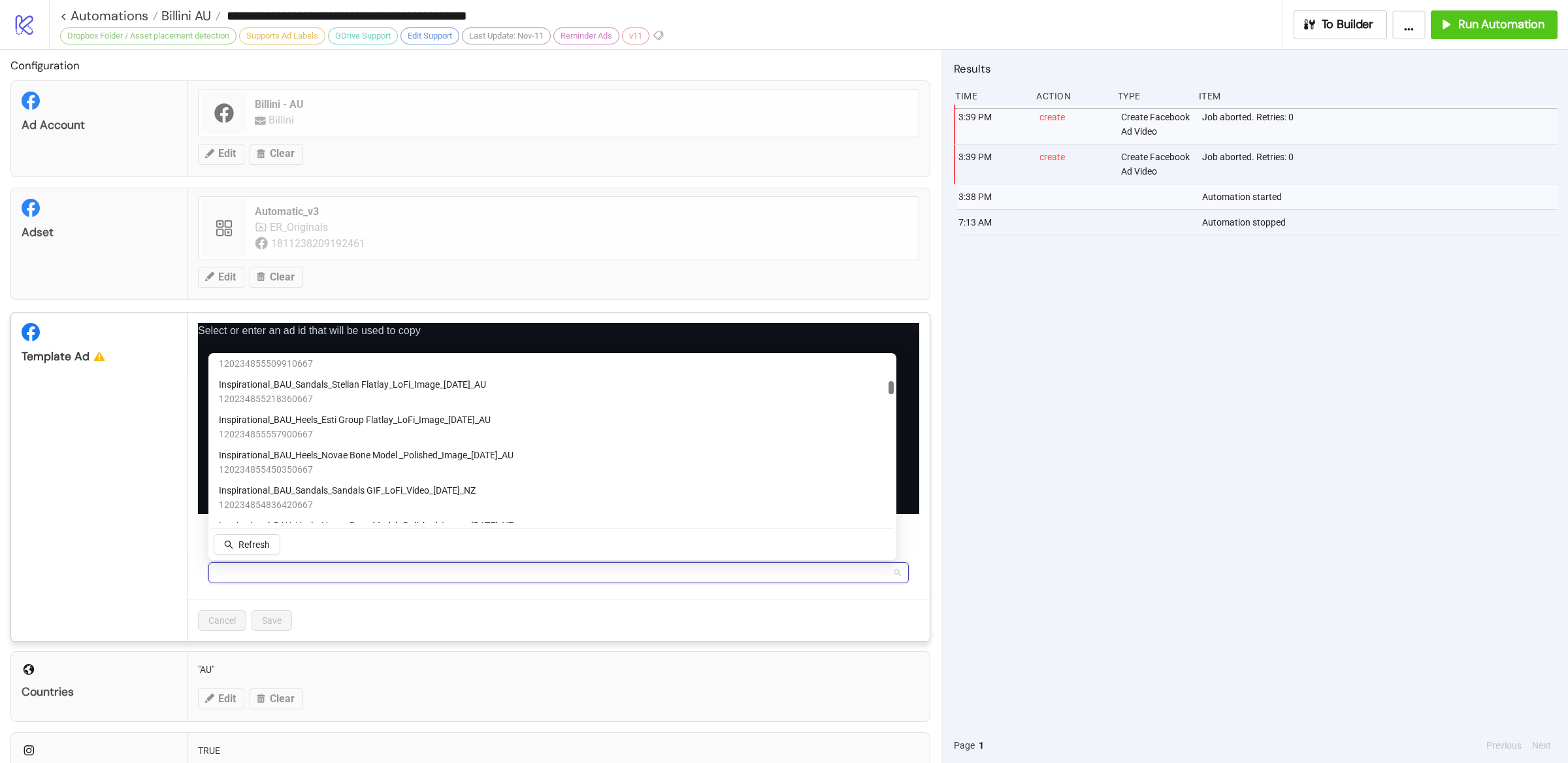
scroll to position [1331, 0]
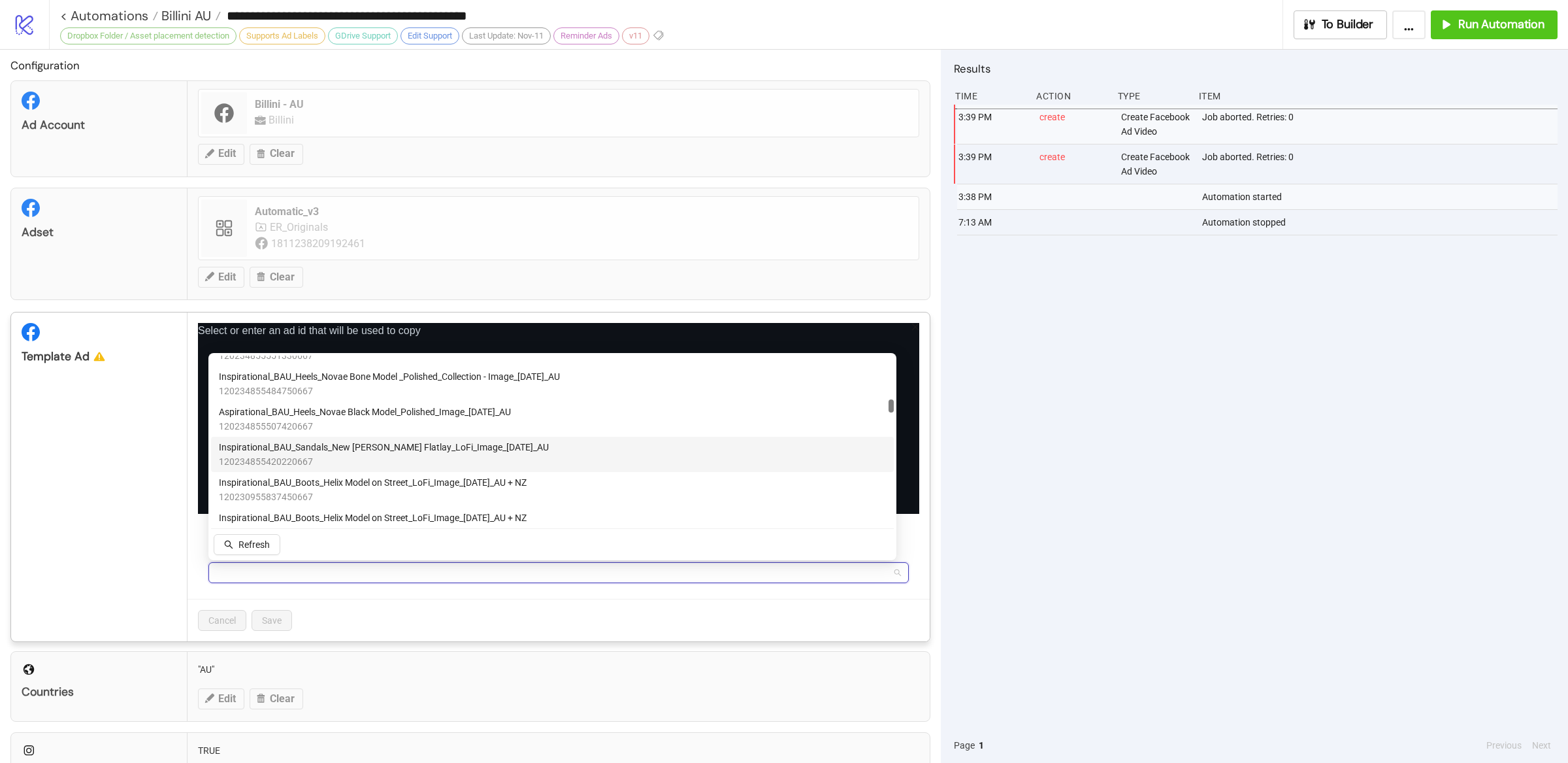
click at [1150, 449] on div "3:39 PM create Create Facebook Ad Video Job aborted. Retries: 0 3:39 PM create …" at bounding box center [1256, 416] width 604 height 623
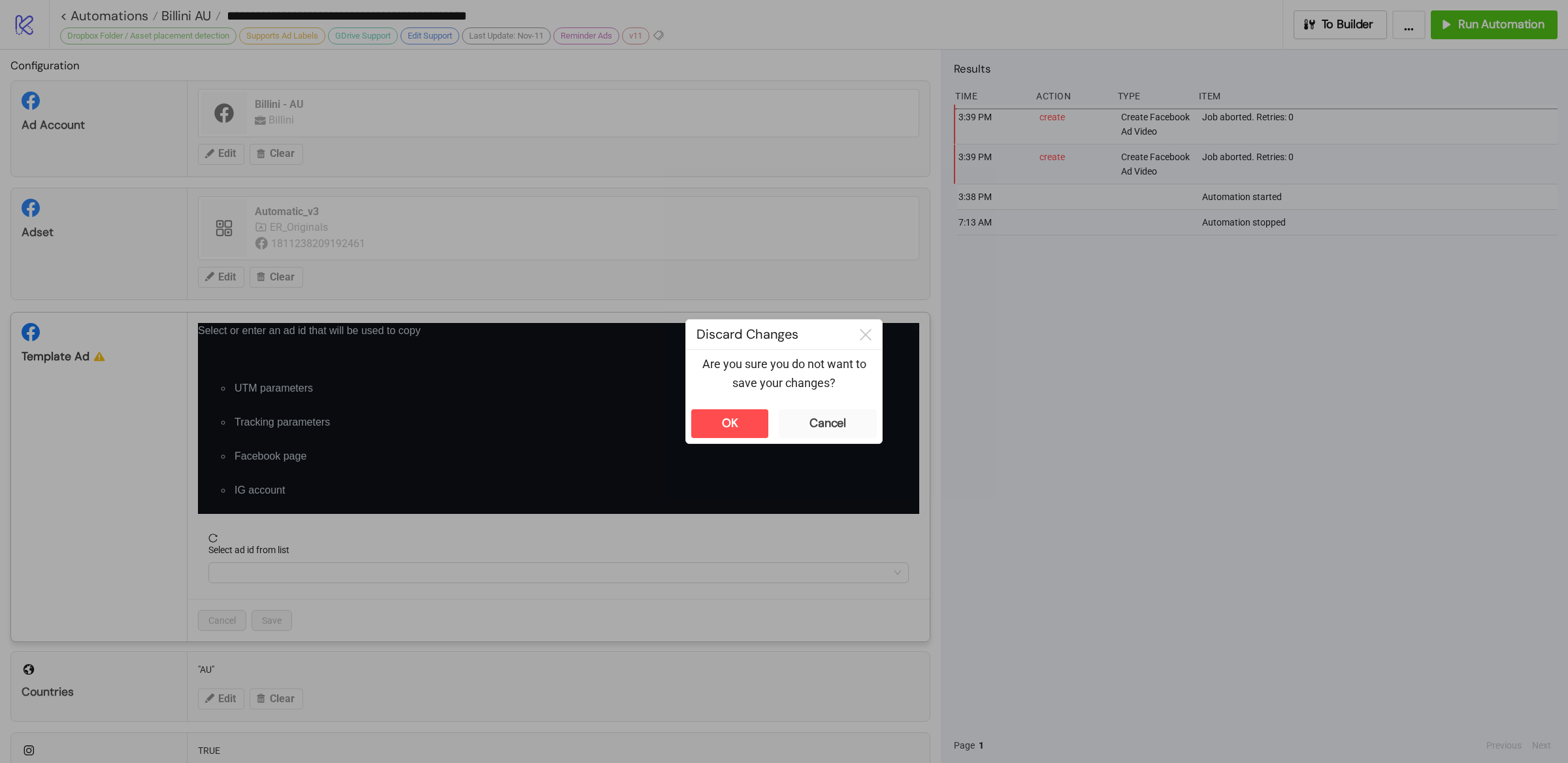
click at [1079, 502] on div "**********" at bounding box center [784, 381] width 1568 height 763
click at [832, 427] on div "Cancel" at bounding box center [828, 423] width 37 height 15
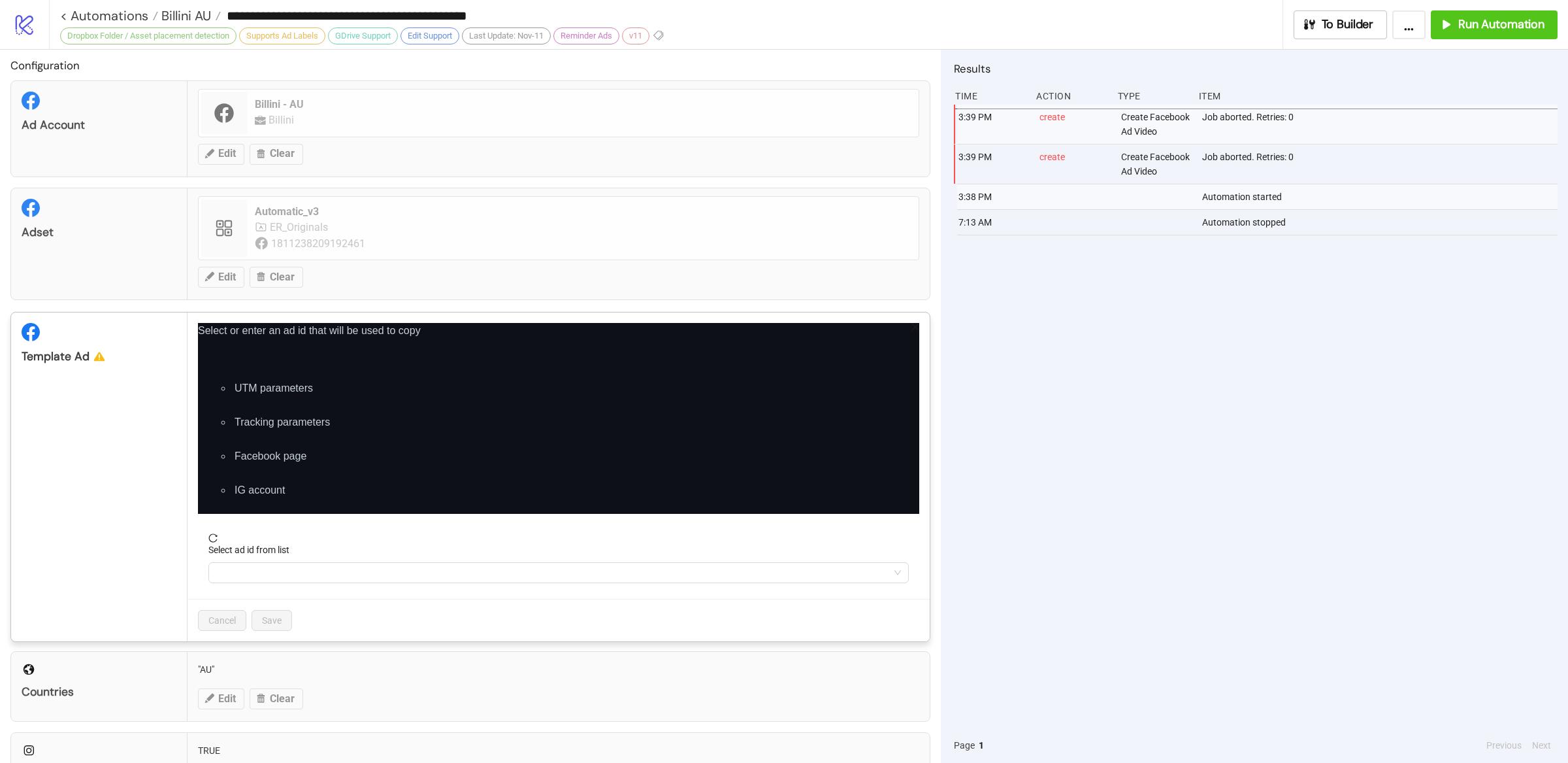
click at [881, 389] on li "UTM parameters" at bounding box center [575, 388] width 688 height 15
click at [896, 328] on p "Select or enter an ad id that will be used to copy" at bounding box center [558, 330] width 721 height 15
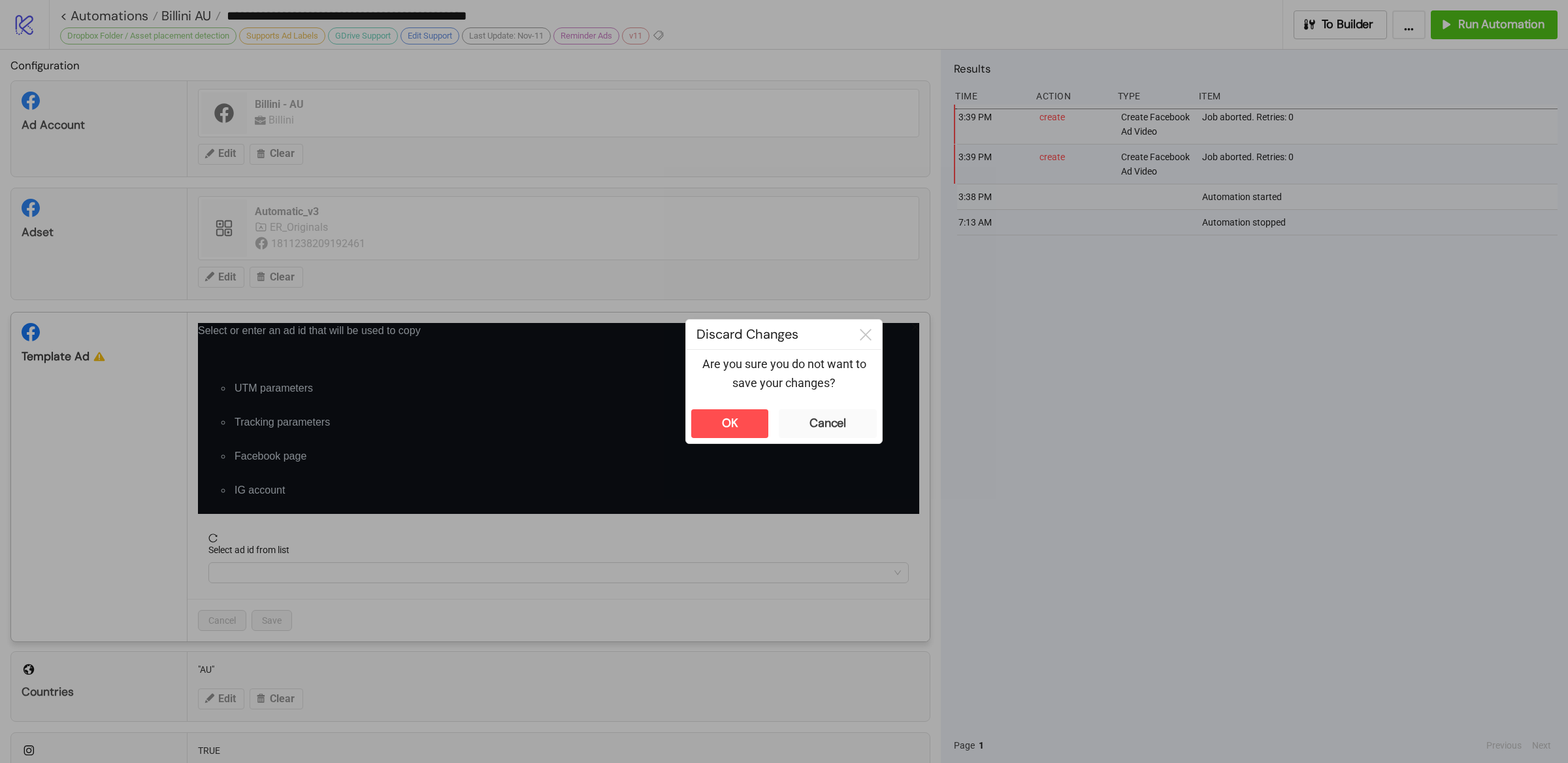
drag, startPoint x: 1046, startPoint y: 544, endPoint x: 971, endPoint y: 547, distance: 75.1
click at [1040, 545] on div "**********" at bounding box center [784, 381] width 1568 height 763
click at [746, 421] on button "OK" at bounding box center [730, 423] width 77 height 29
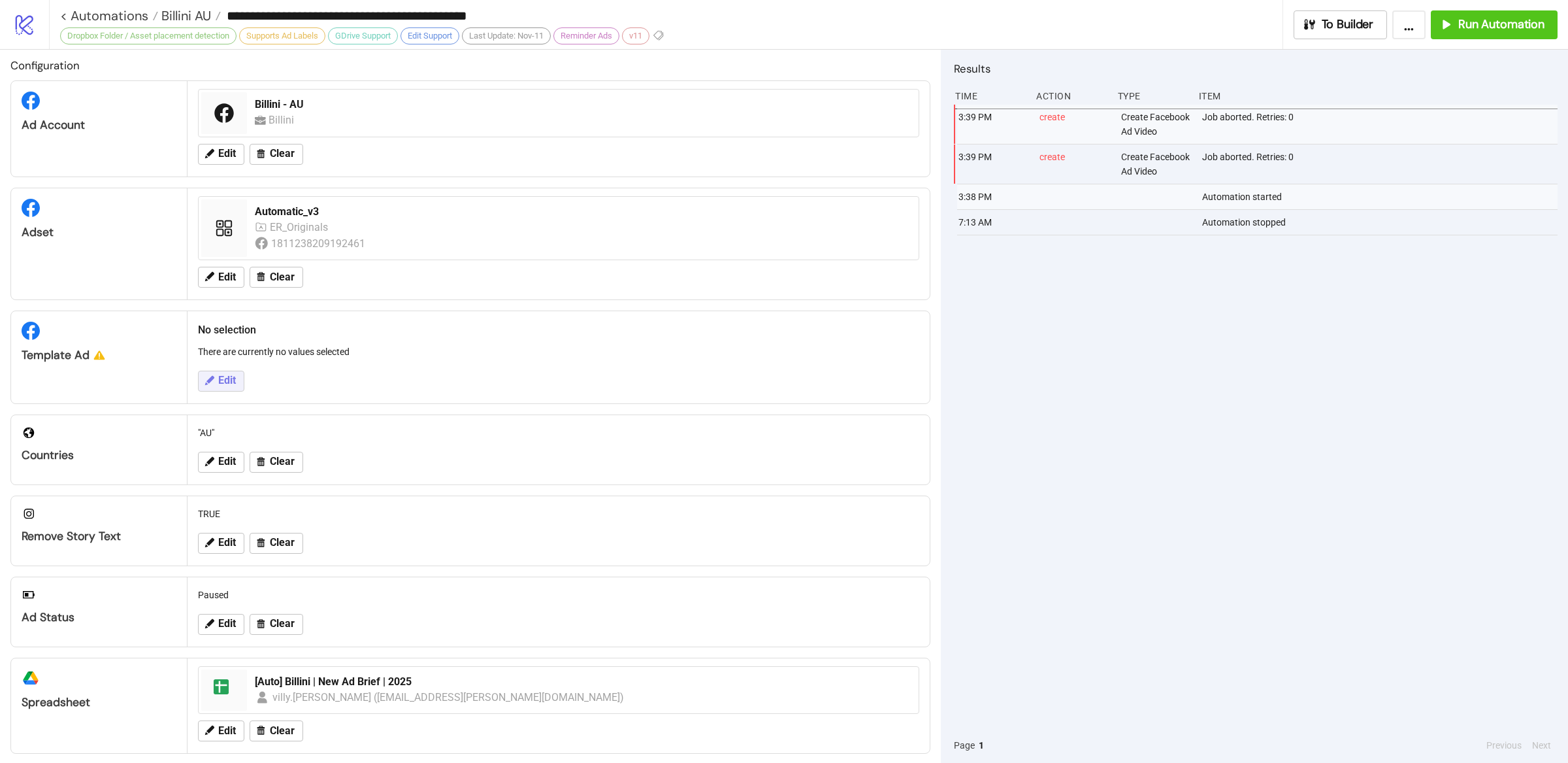
click at [229, 384] on span "Edit" at bounding box center [227, 380] width 17 height 12
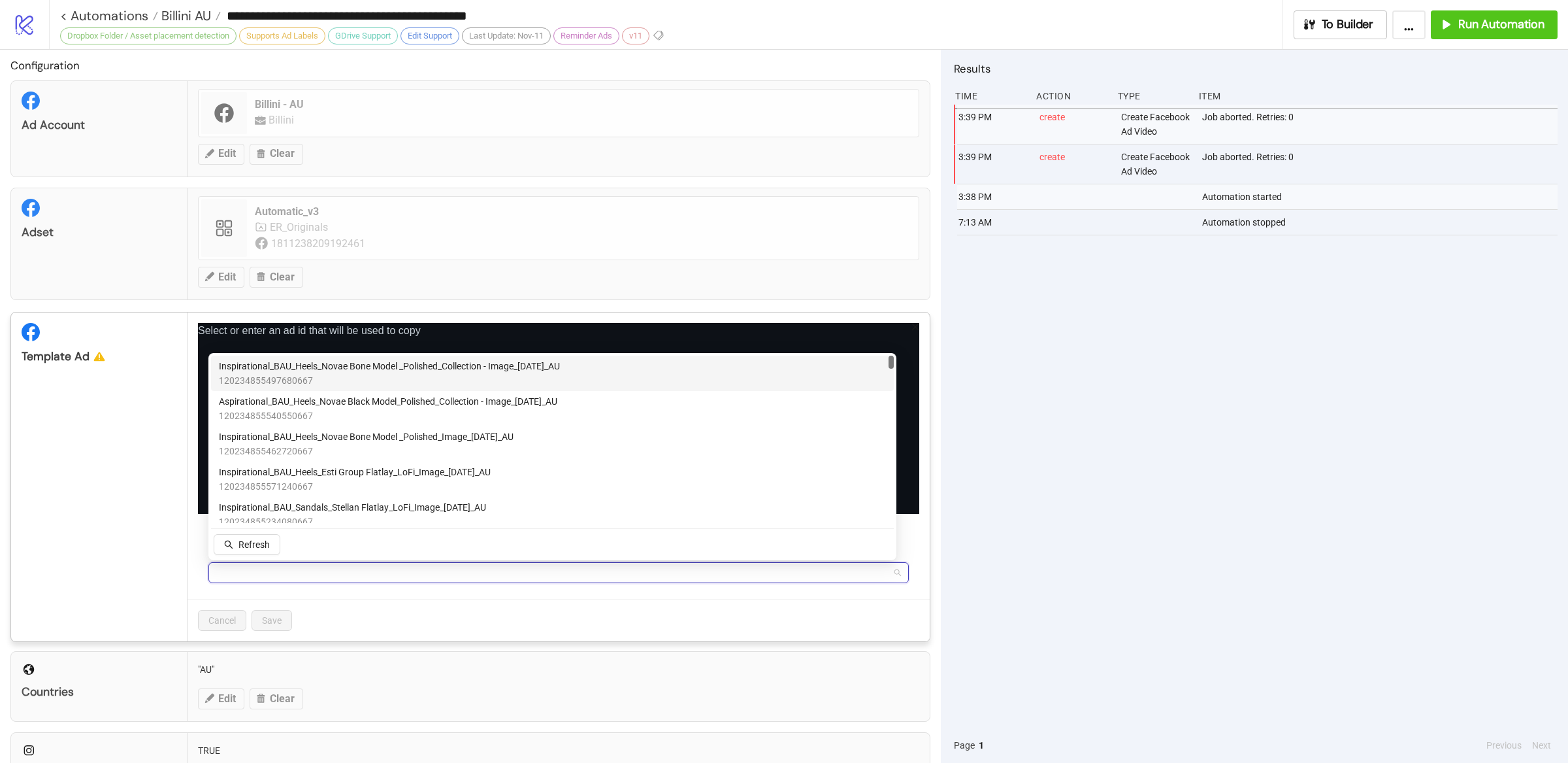
click at [266, 567] on input "Select ad id from list" at bounding box center [552, 572] width 673 height 19
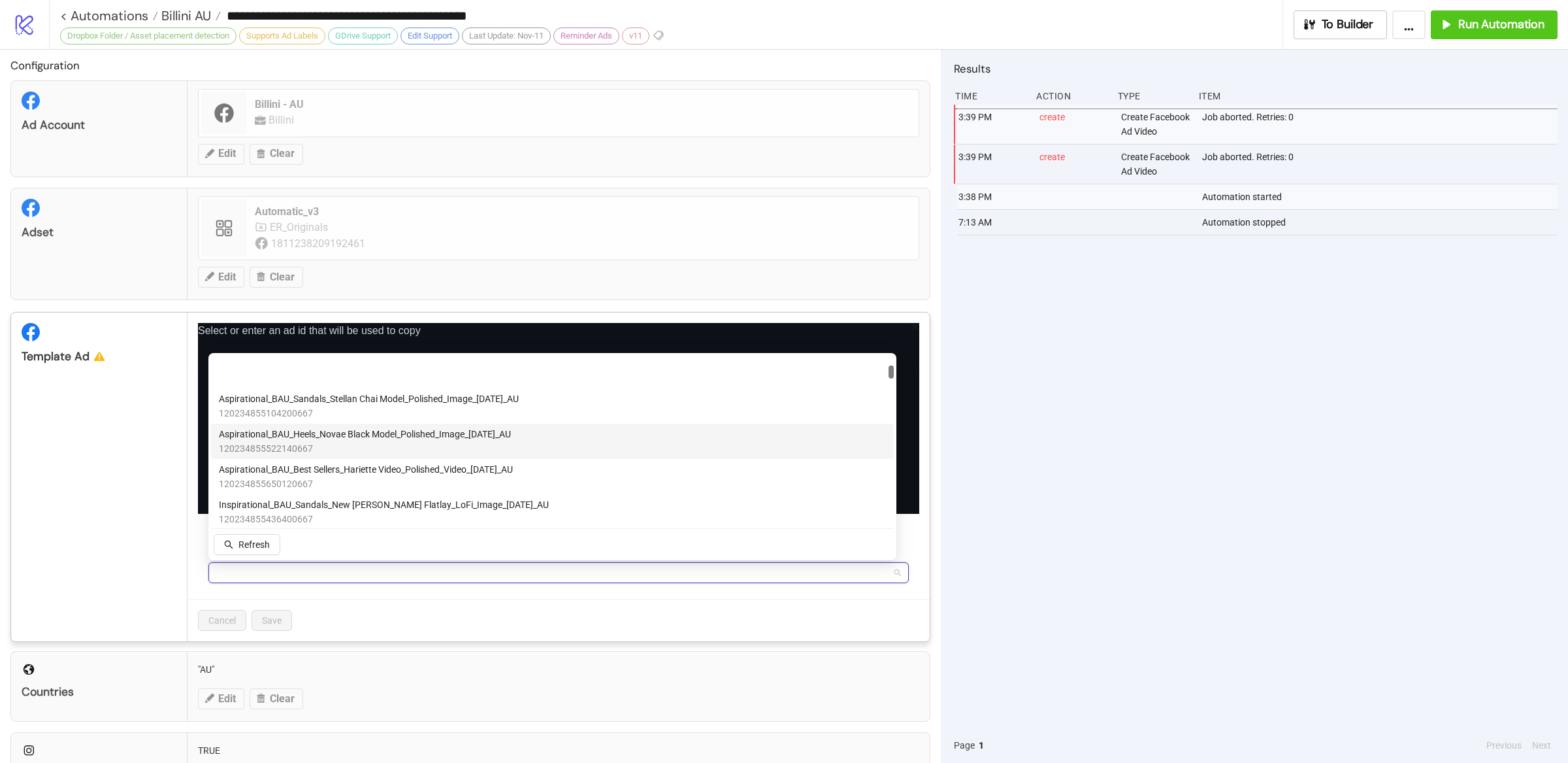
scroll to position [265, 0]
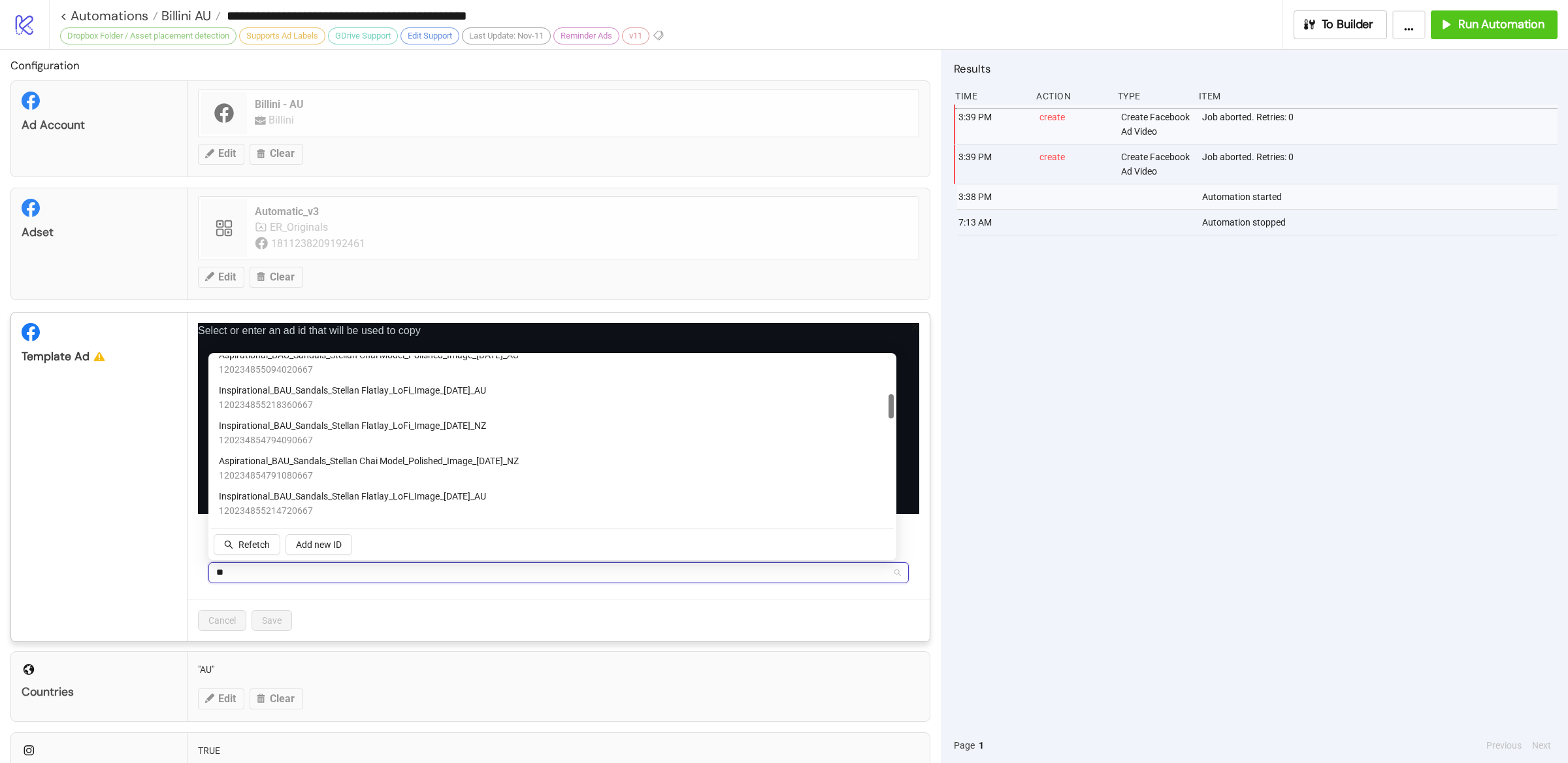
type input "***"
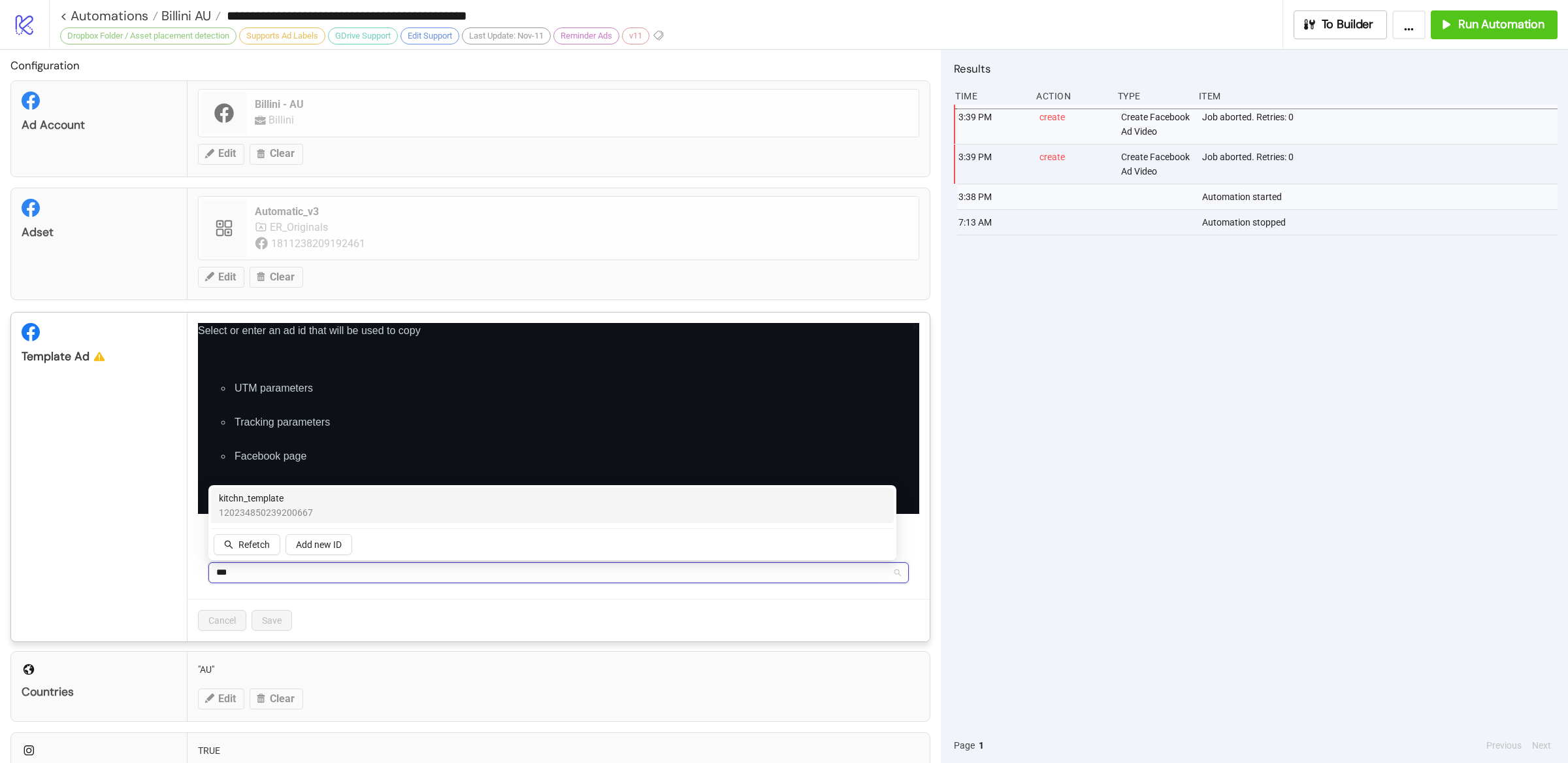
click at [287, 511] on span "120234850239200667" at bounding box center [266, 512] width 94 height 14
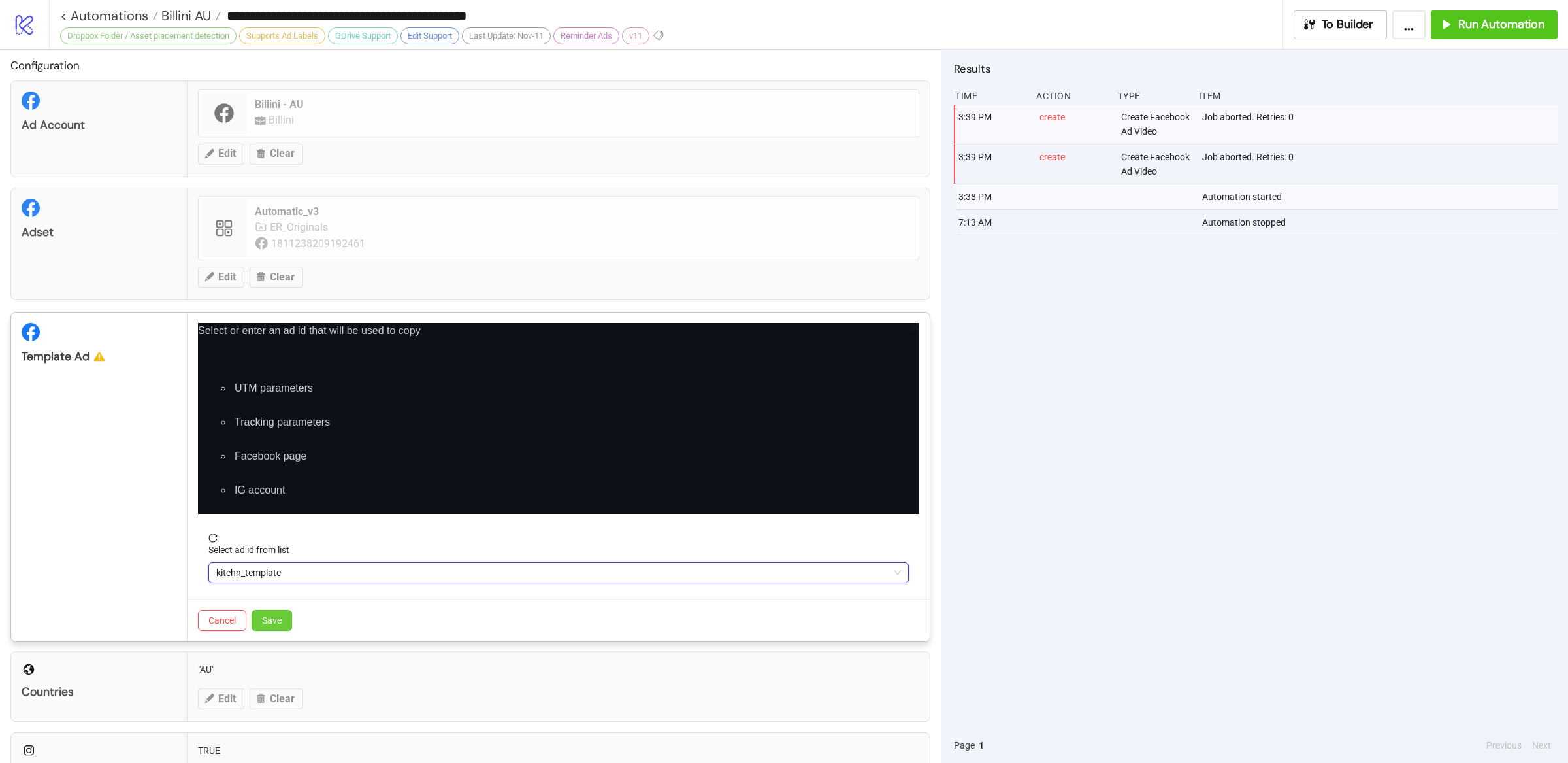
click at [277, 623] on span "Save" at bounding box center [271, 620] width 19 height 11
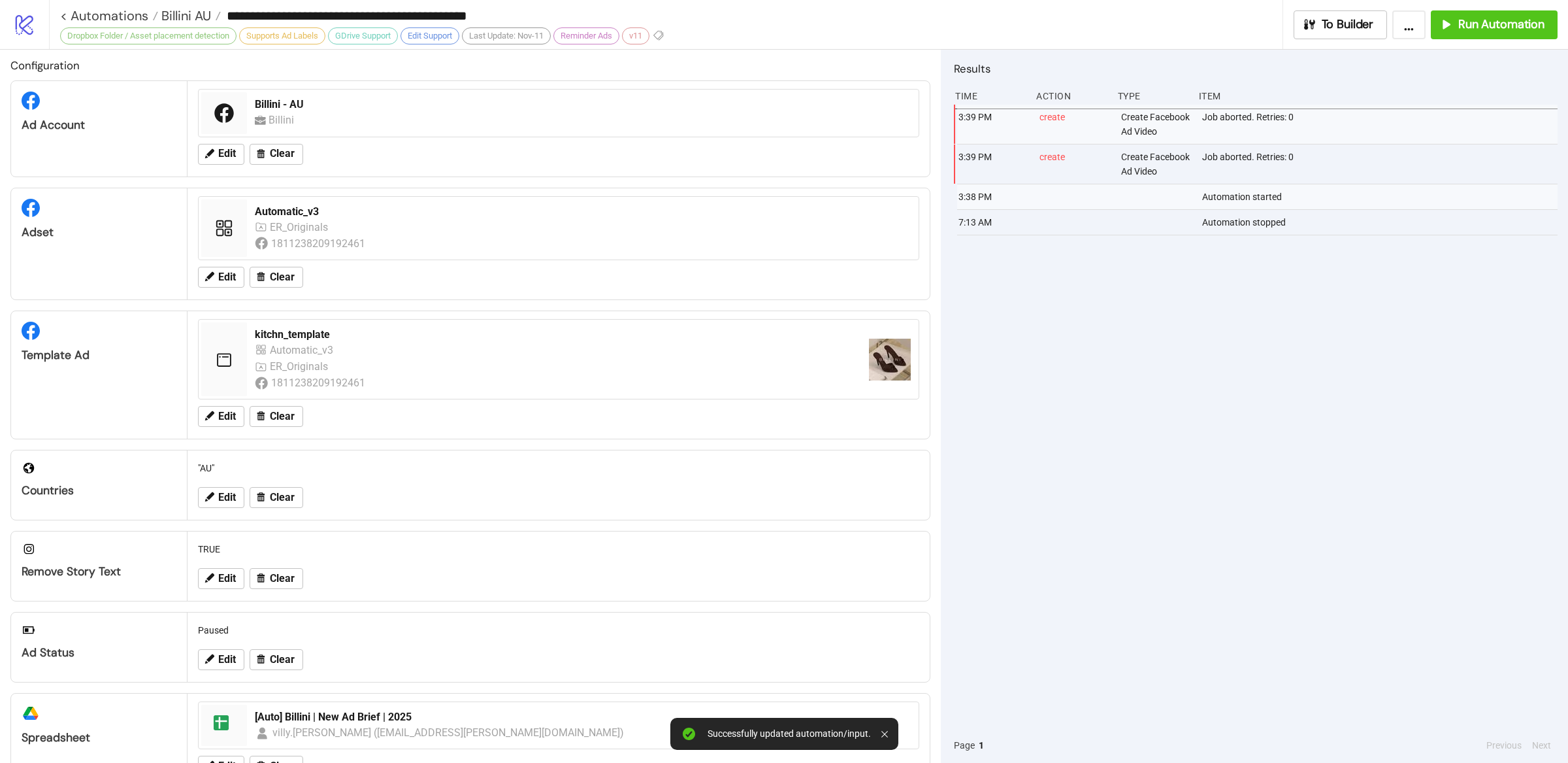
click at [1136, 361] on div "3:39 PM create Create Facebook Ad Video Job aborted. Retries: 0 3:39 PM create …" at bounding box center [1256, 416] width 604 height 623
